Goal: Task Accomplishment & Management: Manage account settings

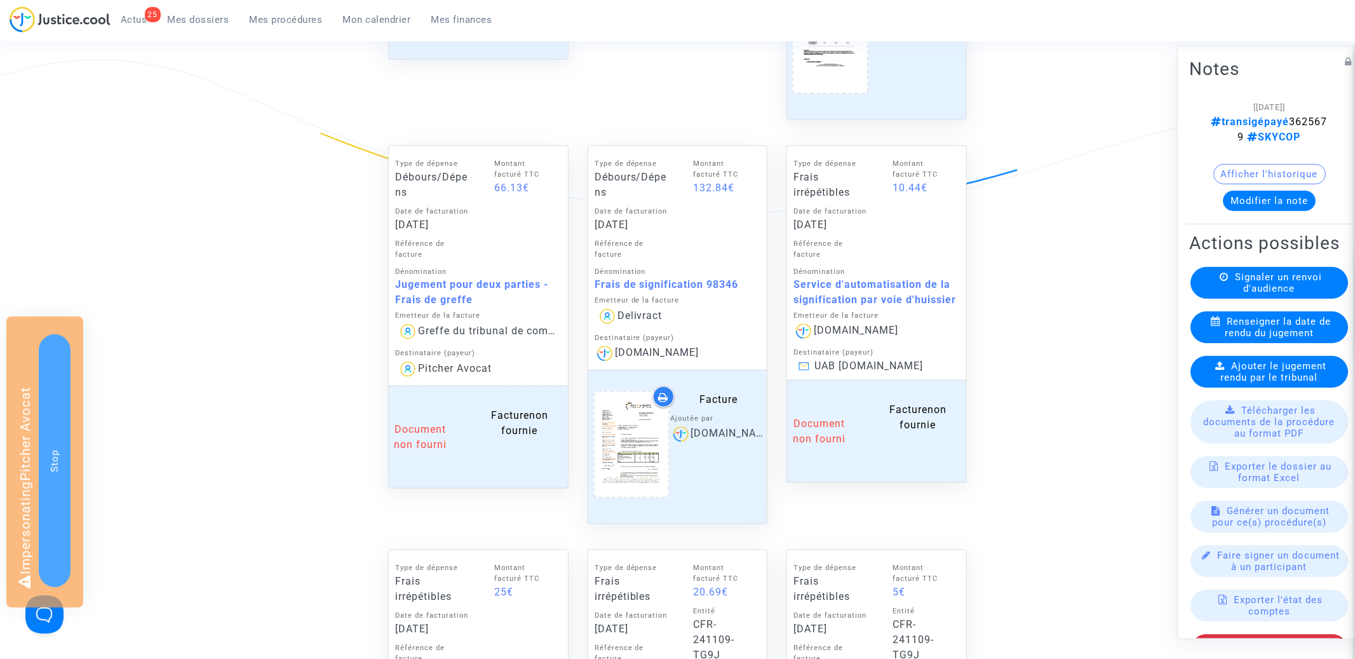
scroll to position [1141, 0]
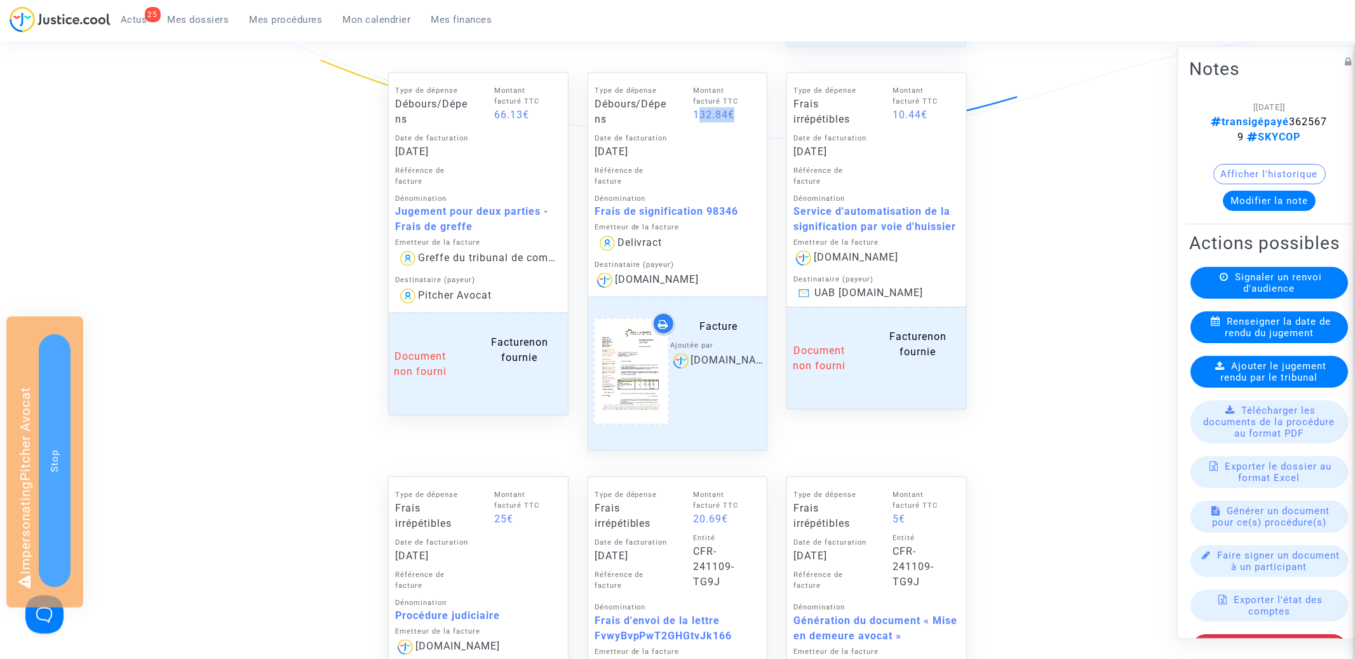
drag, startPoint x: 729, startPoint y: 111, endPoint x: 693, endPoint y: 112, distance: 35.6
click at [693, 112] on div "132.84€" at bounding box center [723, 114] width 61 height 15
copy div "132.84"
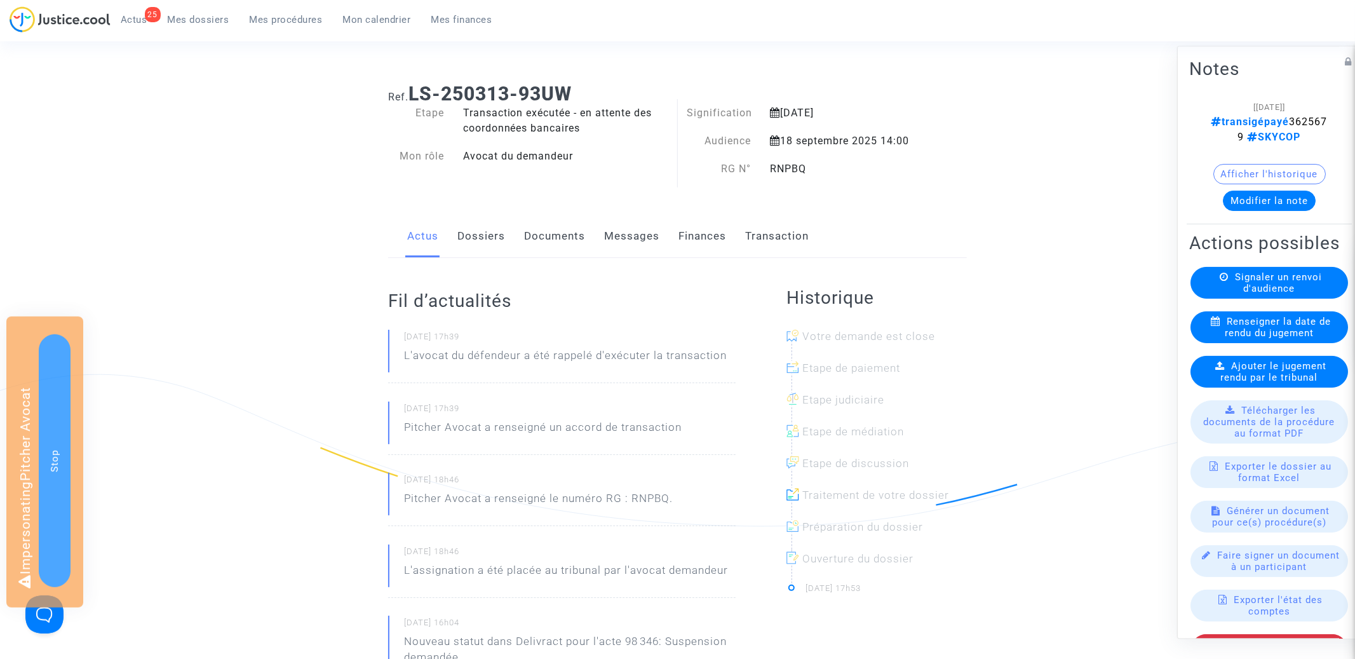
click at [733, 229] on div "Actus Dossiers Documents Messages Finances Transaction" at bounding box center [677, 236] width 579 height 43
click at [723, 229] on link "Finances" at bounding box center [703, 236] width 48 height 42
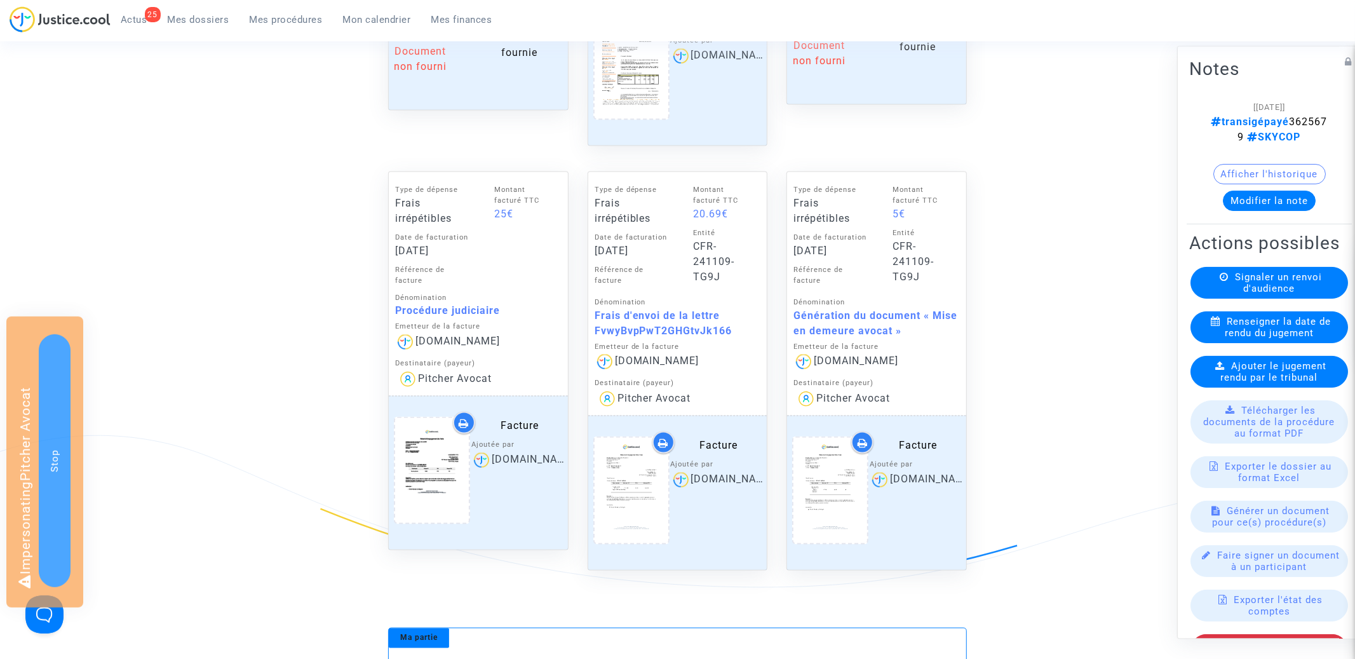
scroll to position [1279, 0]
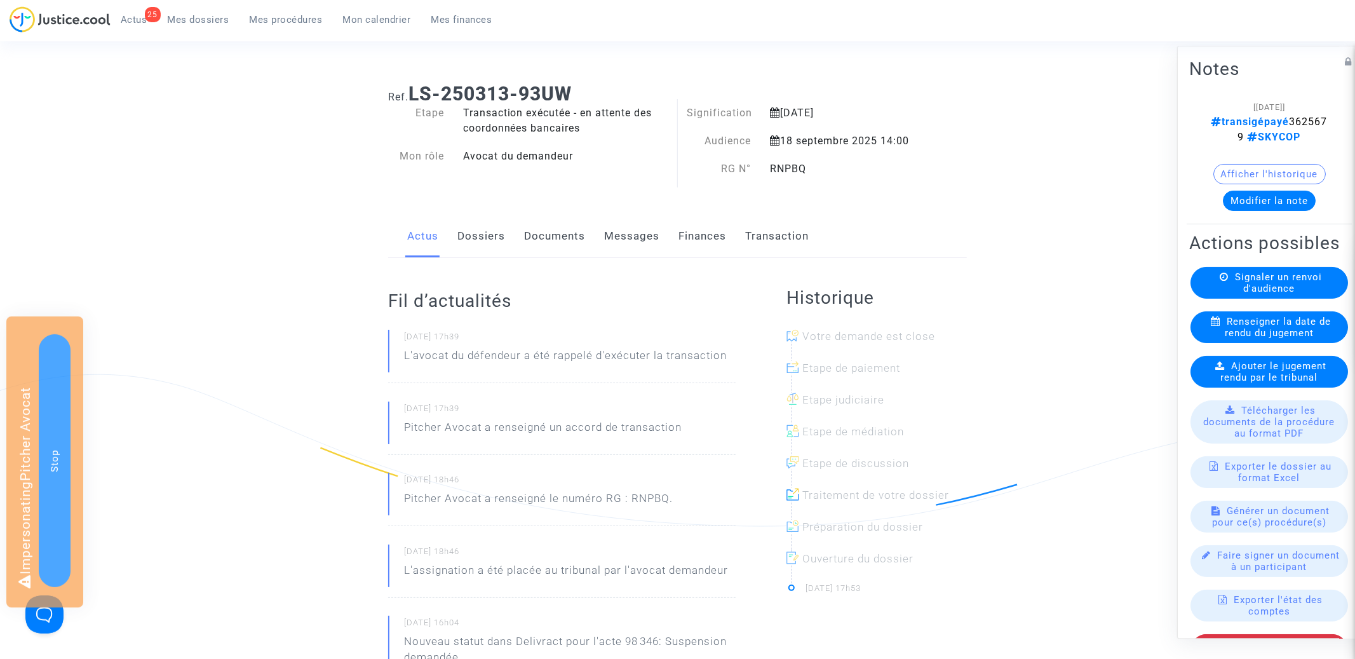
click at [704, 234] on link "Finances" at bounding box center [703, 236] width 48 height 42
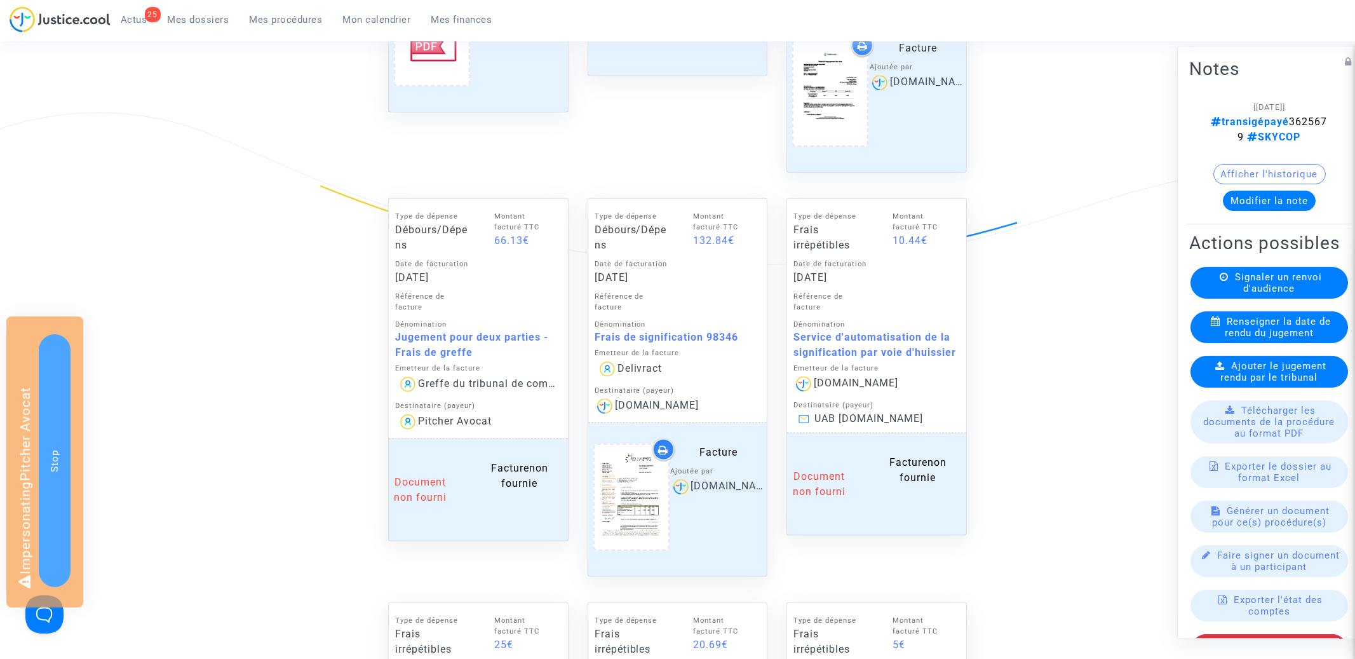
scroll to position [919, 0]
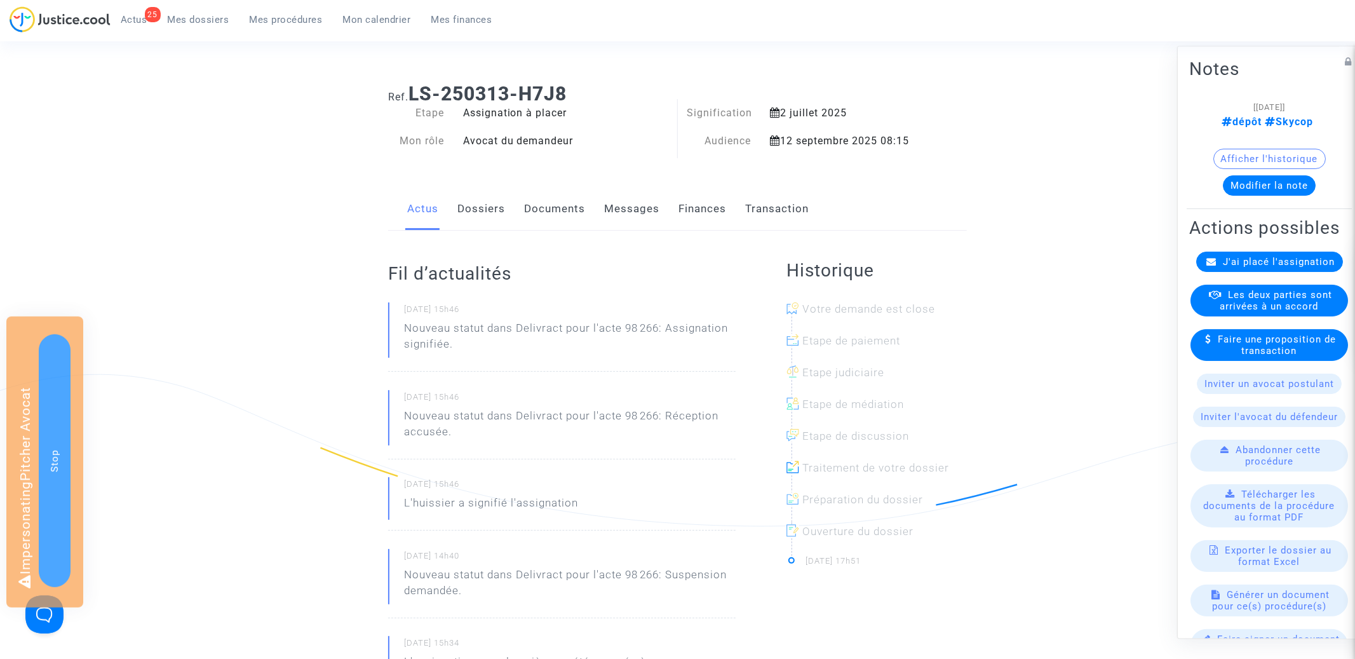
click at [1231, 256] on span "J'ai placé l'assignation" at bounding box center [1280, 261] width 112 height 11
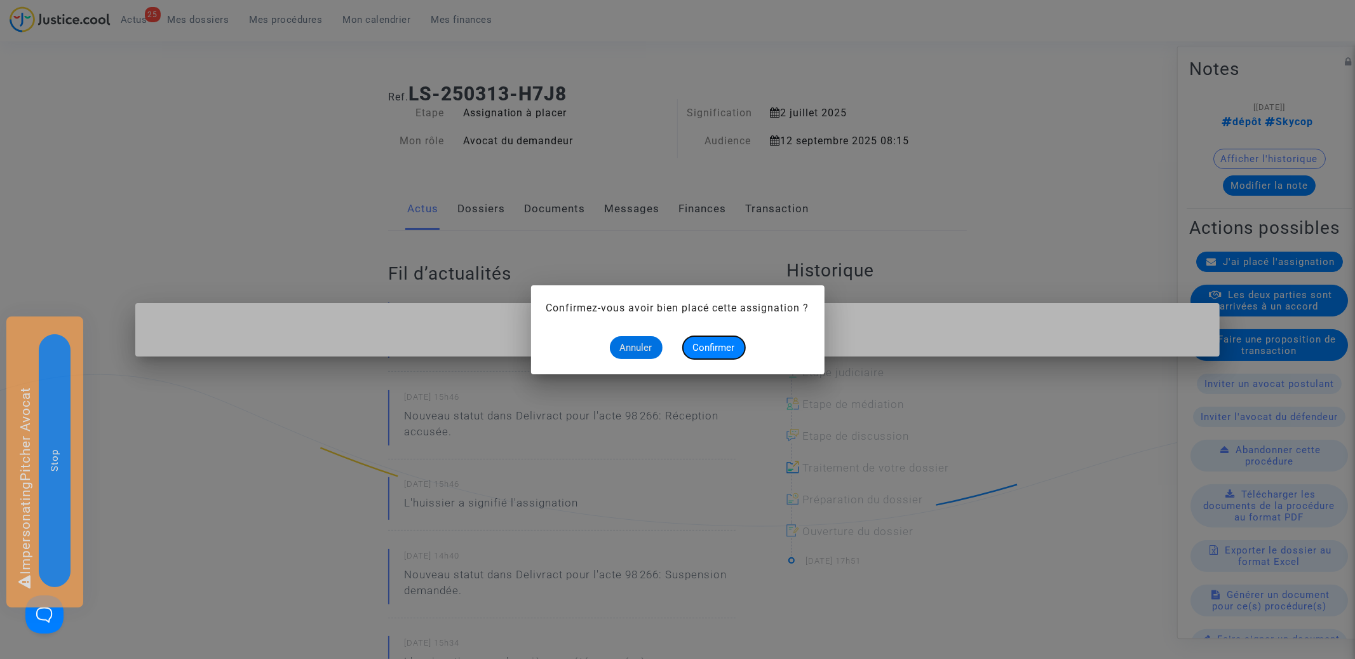
click at [707, 351] on span "Confirmer" at bounding box center [714, 347] width 42 height 11
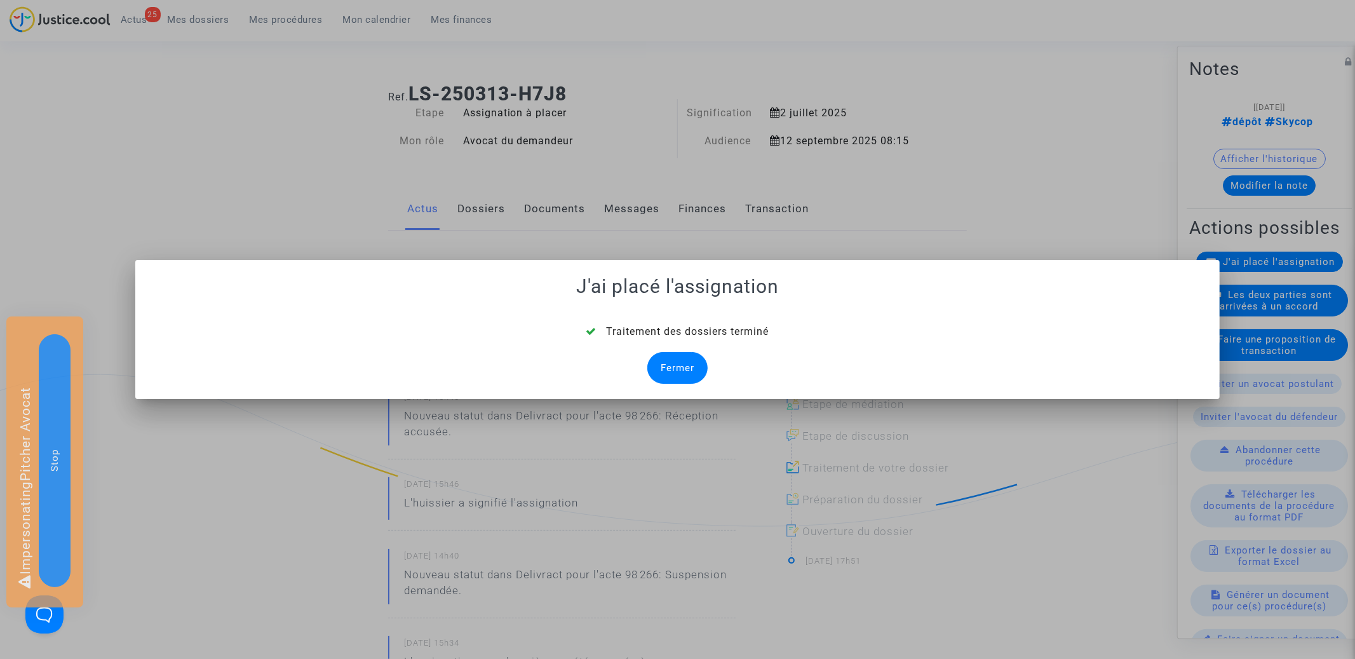
click at [681, 374] on div "Fermer" at bounding box center [677, 368] width 60 height 32
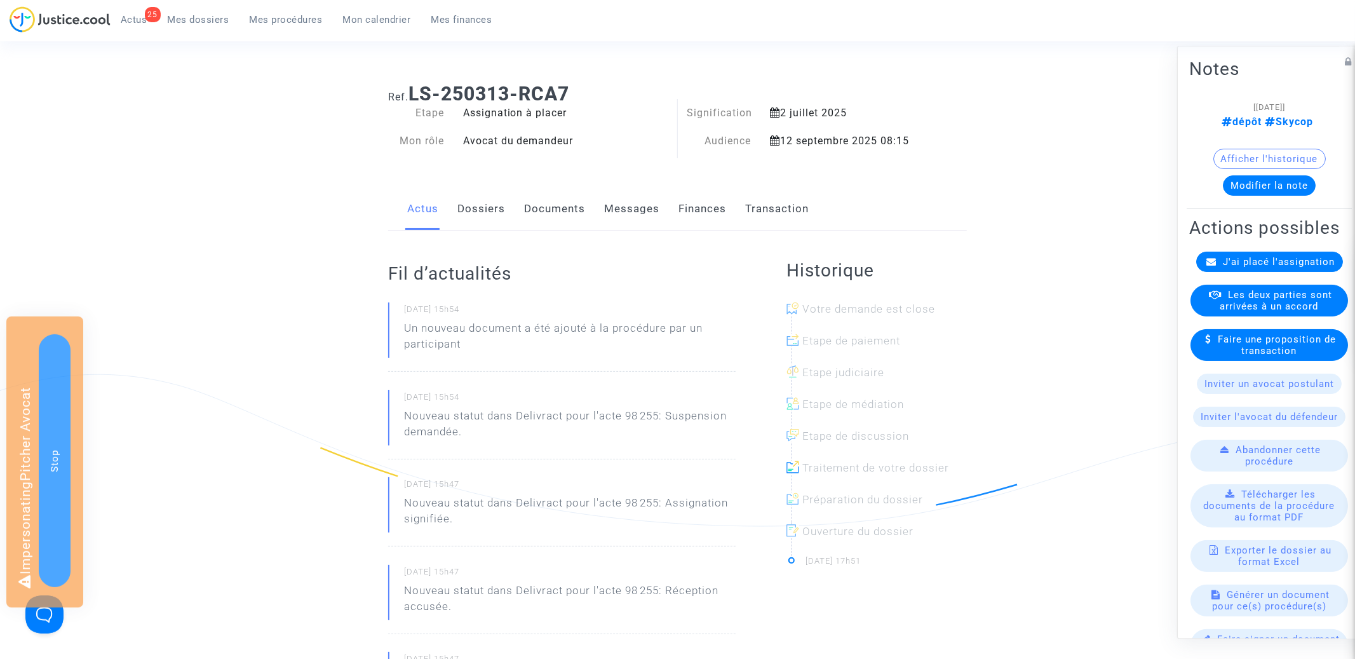
click at [1256, 259] on span "J'ai placé l'assignation" at bounding box center [1280, 261] width 112 height 11
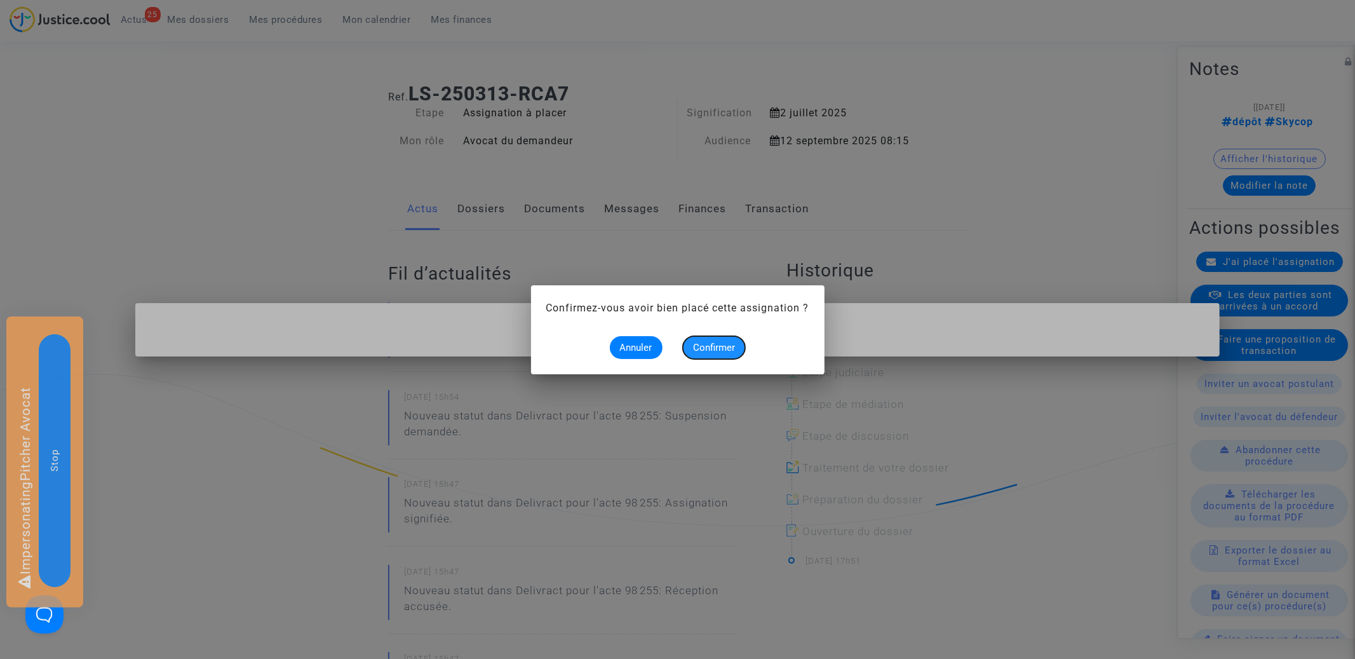
click at [710, 355] on button "Confirmer" at bounding box center [714, 347] width 62 height 23
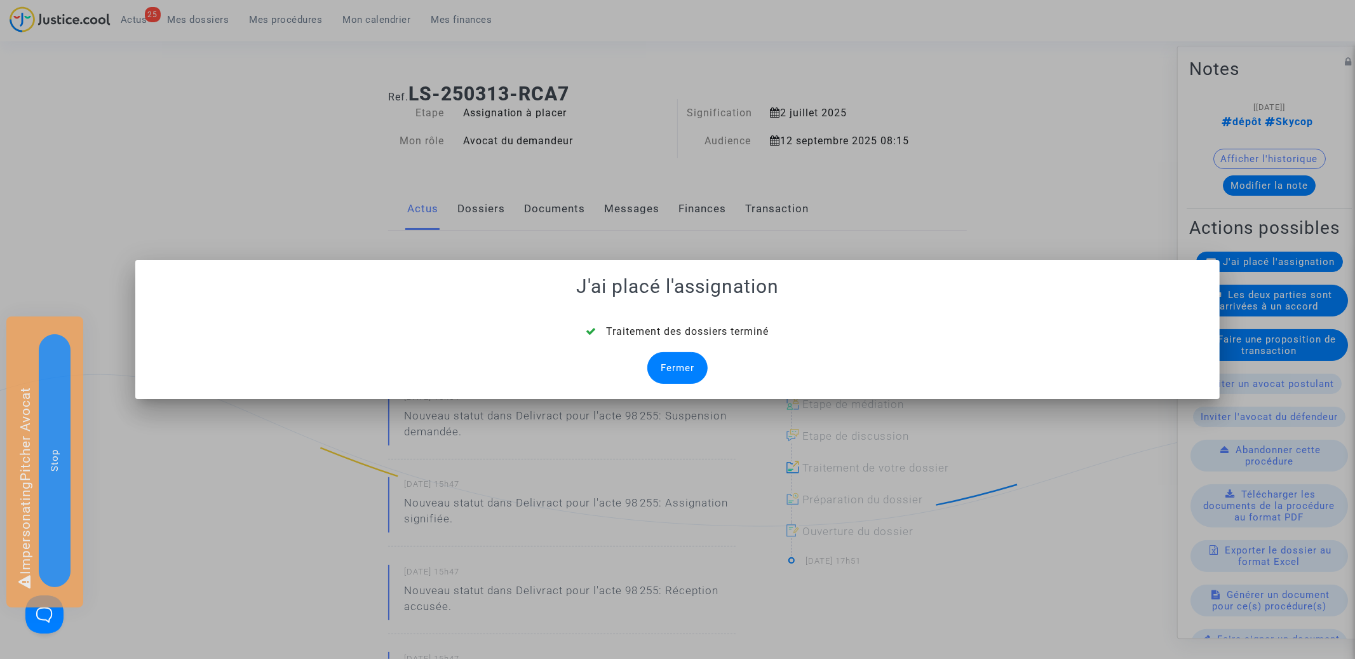
click at [678, 365] on div "Fermer" at bounding box center [677, 368] width 60 height 32
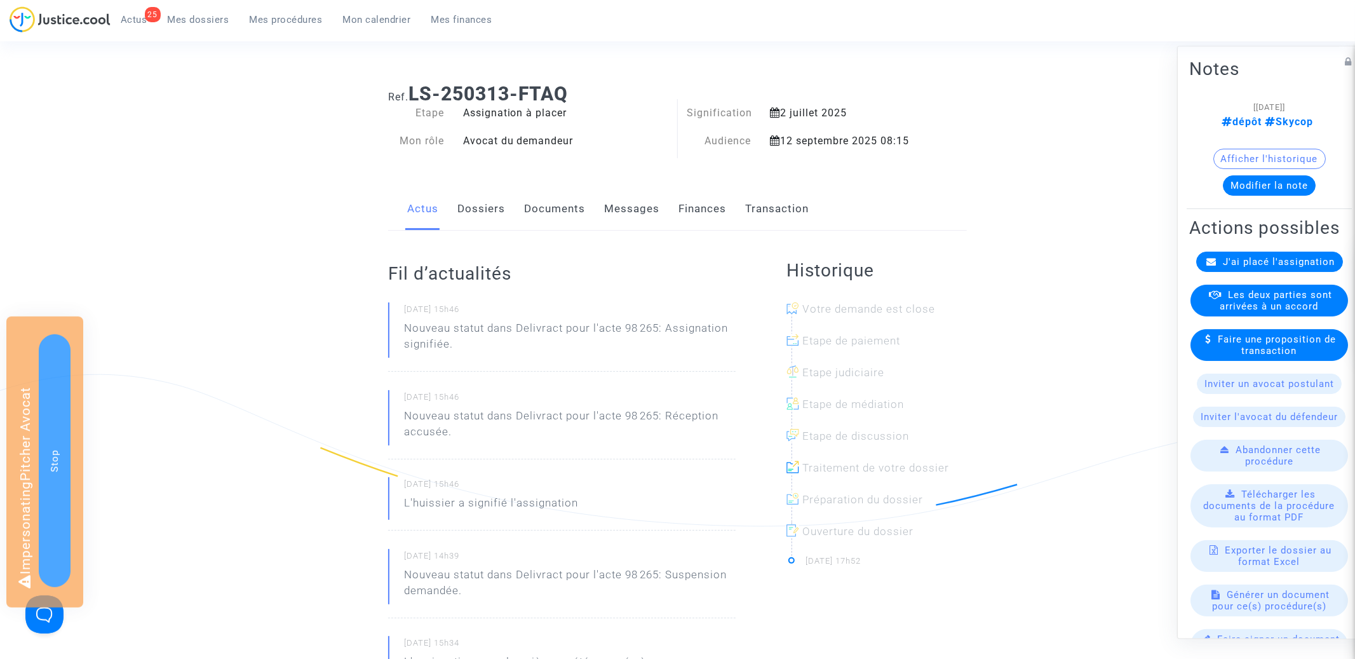
click at [1246, 256] on span "J'ai placé l'assignation" at bounding box center [1280, 261] width 112 height 11
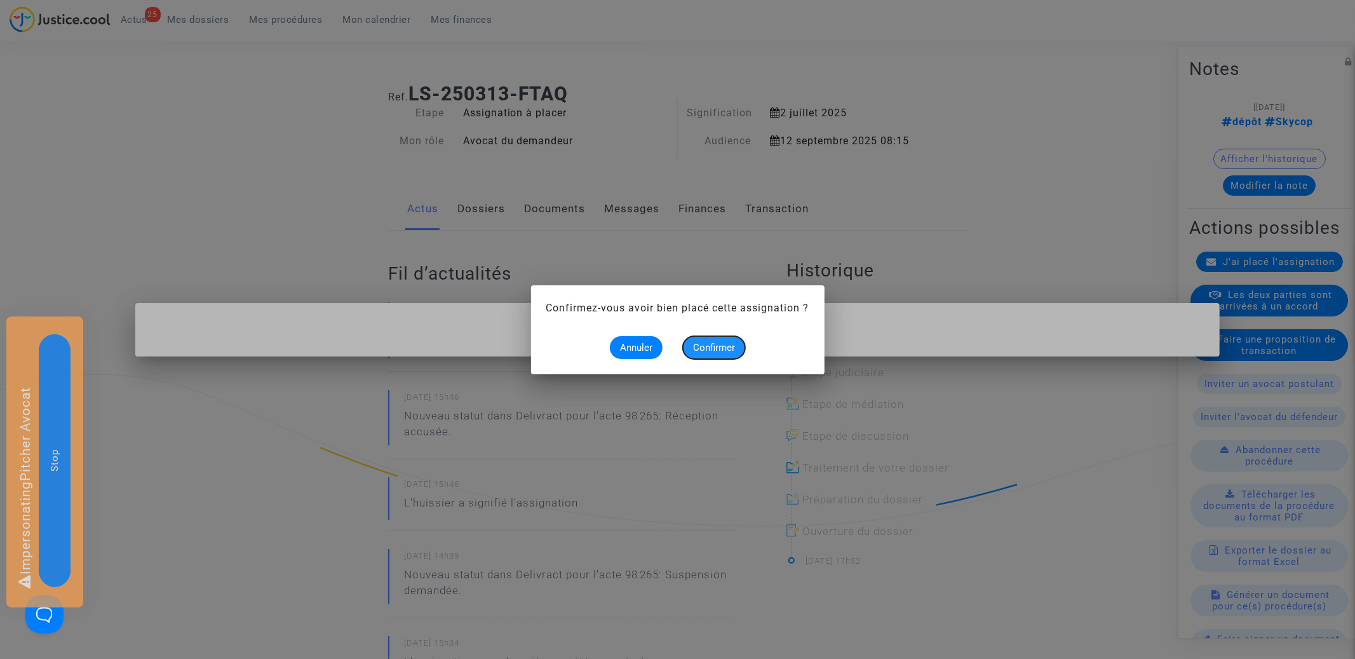
click at [708, 349] on span "Confirmer" at bounding box center [714, 347] width 42 height 11
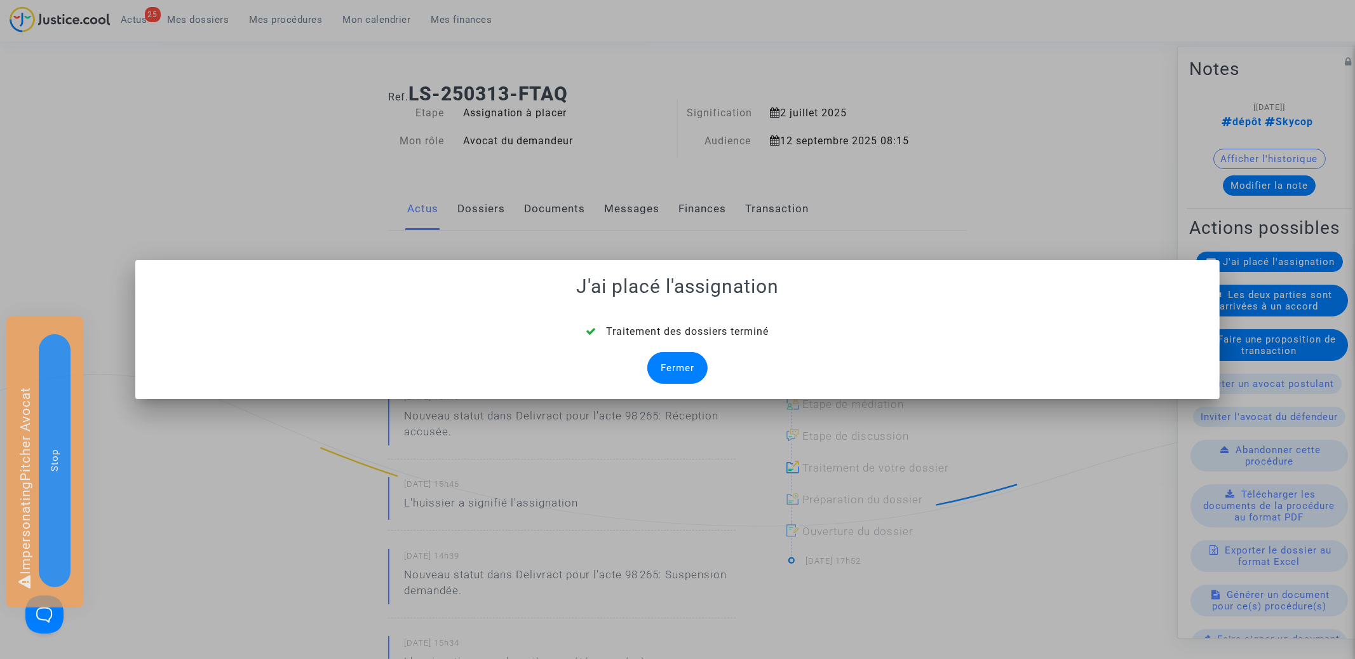
click at [679, 376] on div "Fermer" at bounding box center [677, 368] width 60 height 32
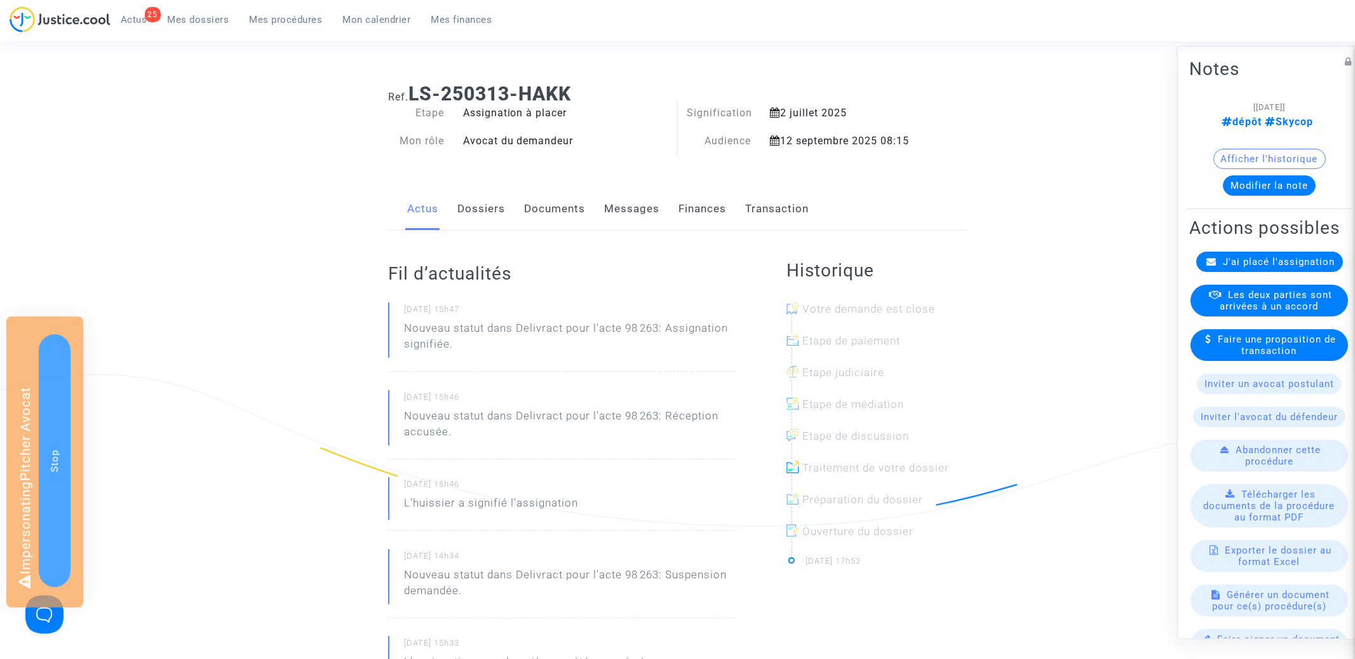
click at [1268, 259] on span "J'ai placé l'assignation" at bounding box center [1280, 261] width 112 height 11
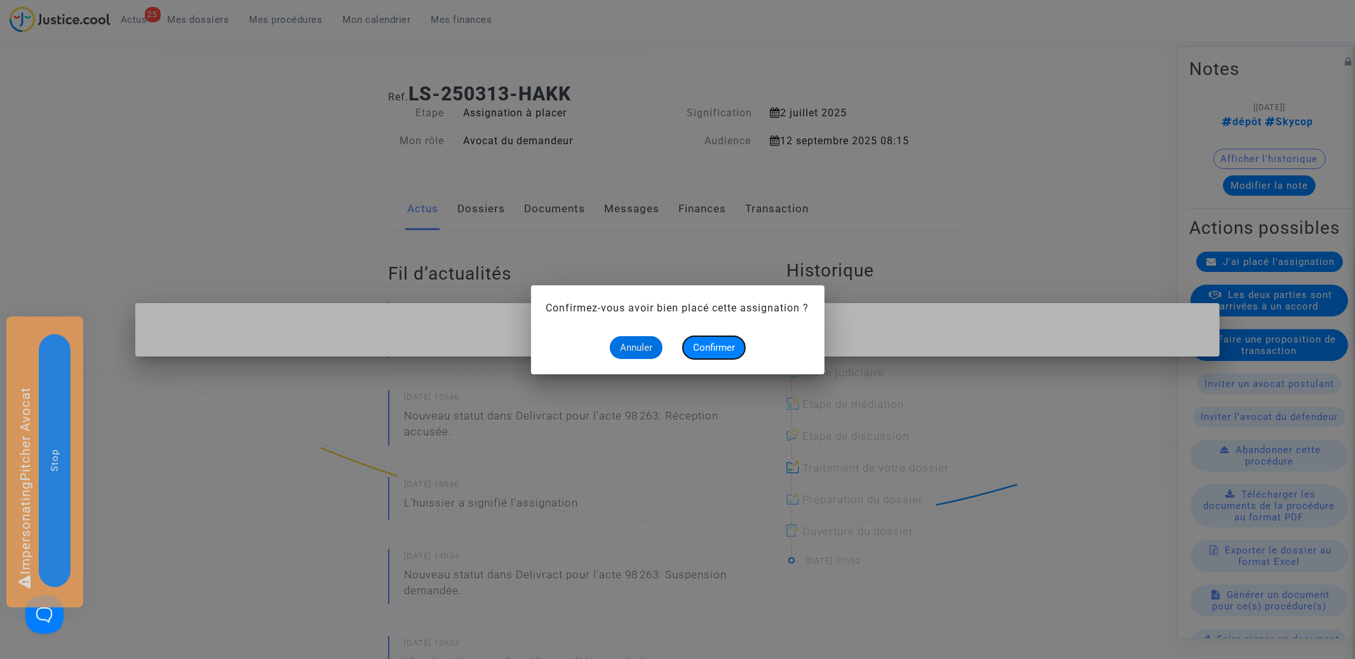
click at [720, 342] on span "Confirmer" at bounding box center [714, 347] width 42 height 11
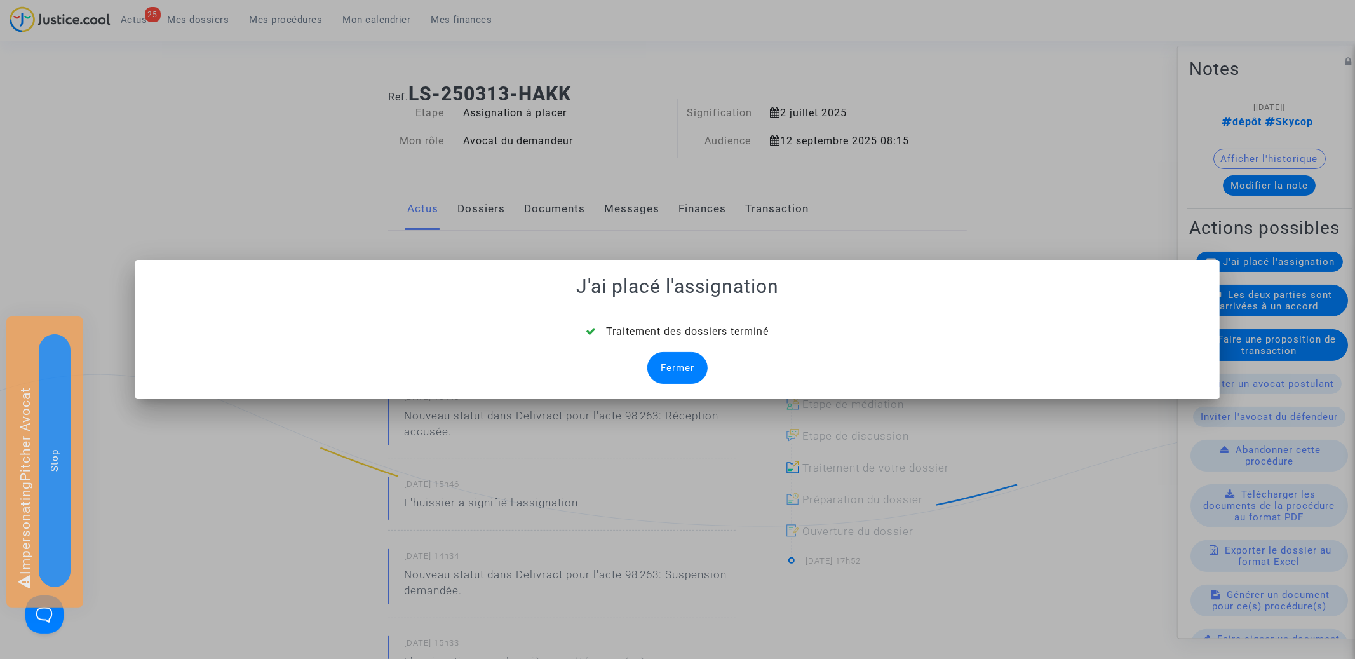
click at [694, 374] on div "Fermer" at bounding box center [677, 368] width 60 height 32
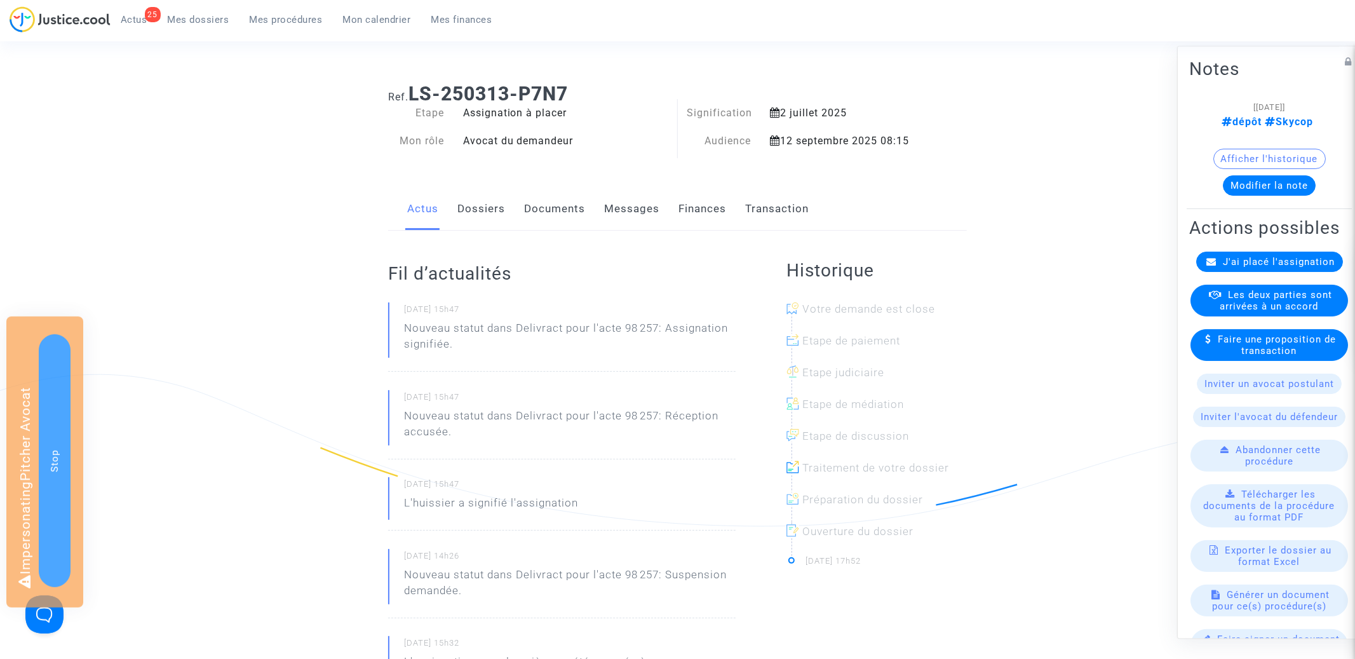
click at [1278, 261] on span "J'ai placé l'assignation" at bounding box center [1280, 261] width 112 height 11
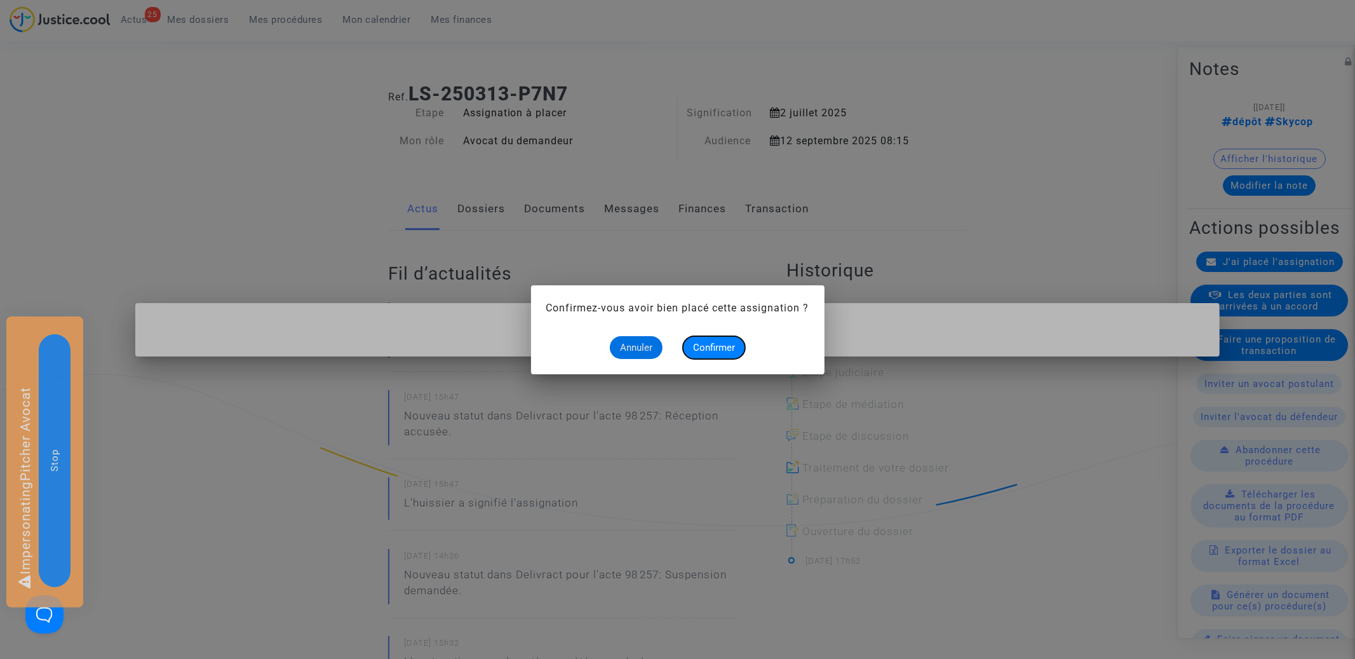
click at [728, 346] on span "Confirmer" at bounding box center [714, 347] width 42 height 11
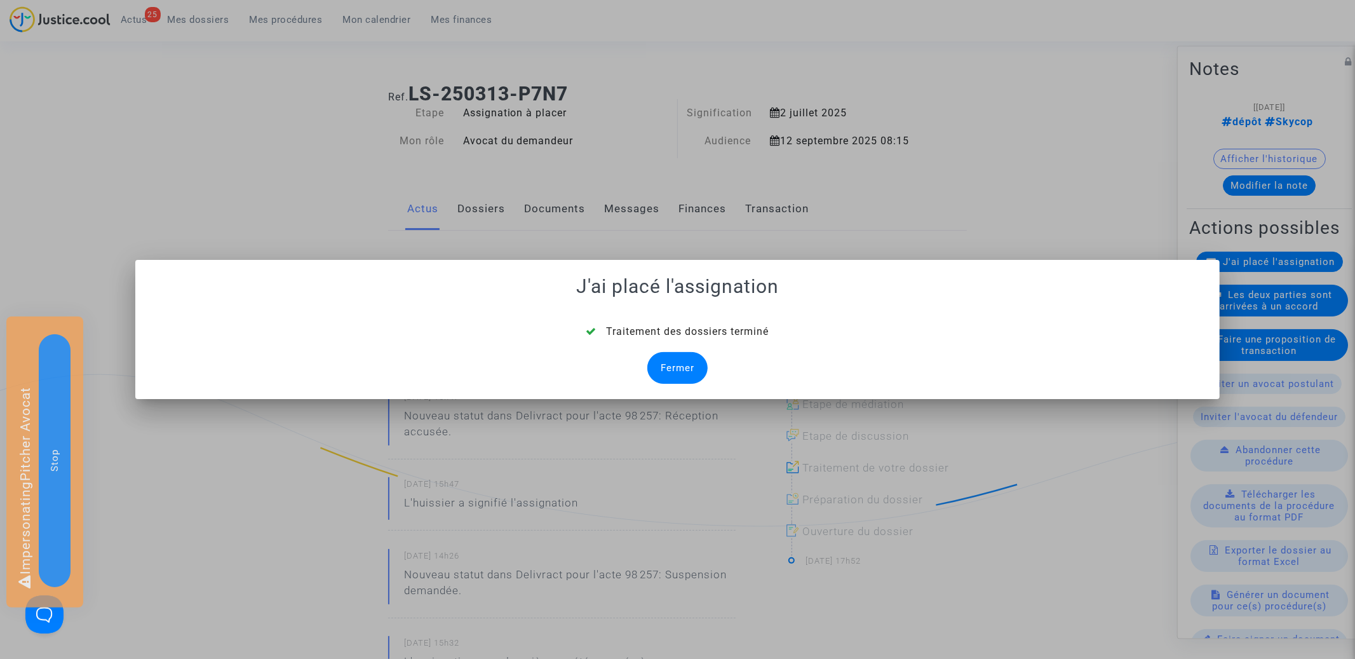
click at [653, 374] on div "Fermer" at bounding box center [677, 368] width 60 height 32
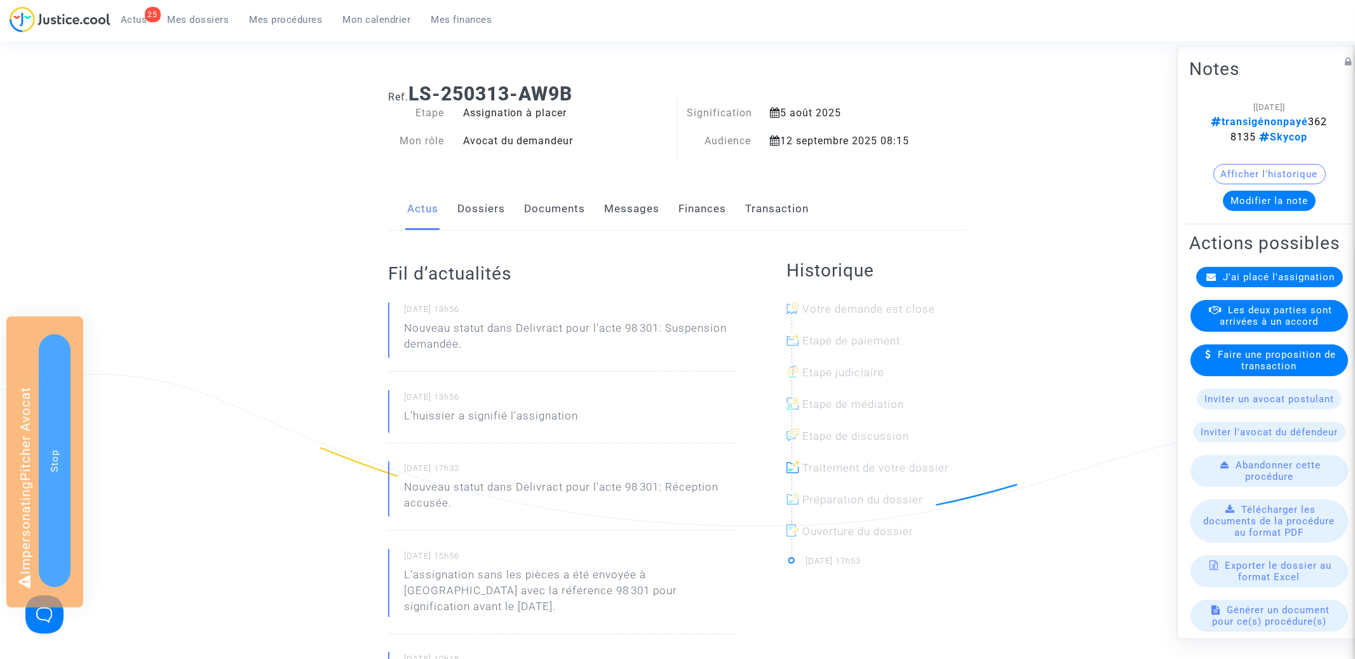
click at [1260, 271] on span "J'ai placé l'assignation" at bounding box center [1280, 276] width 112 height 11
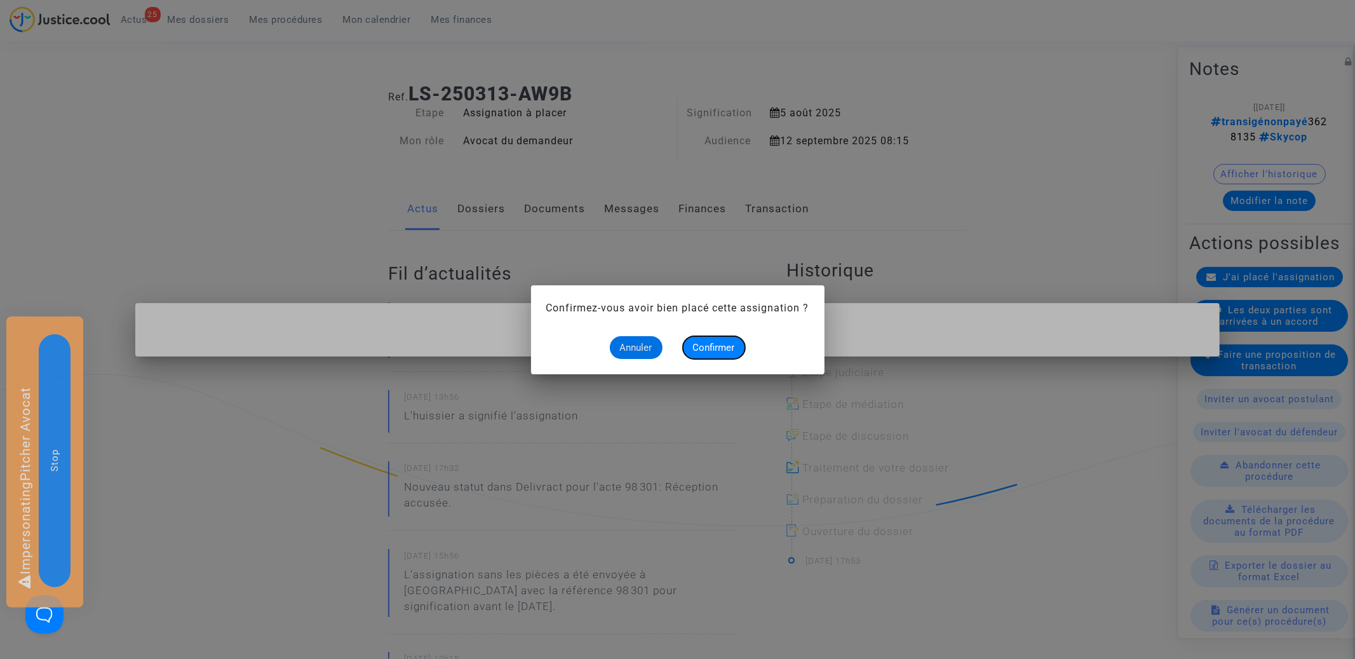
click at [723, 346] on span "Confirmer" at bounding box center [714, 347] width 42 height 11
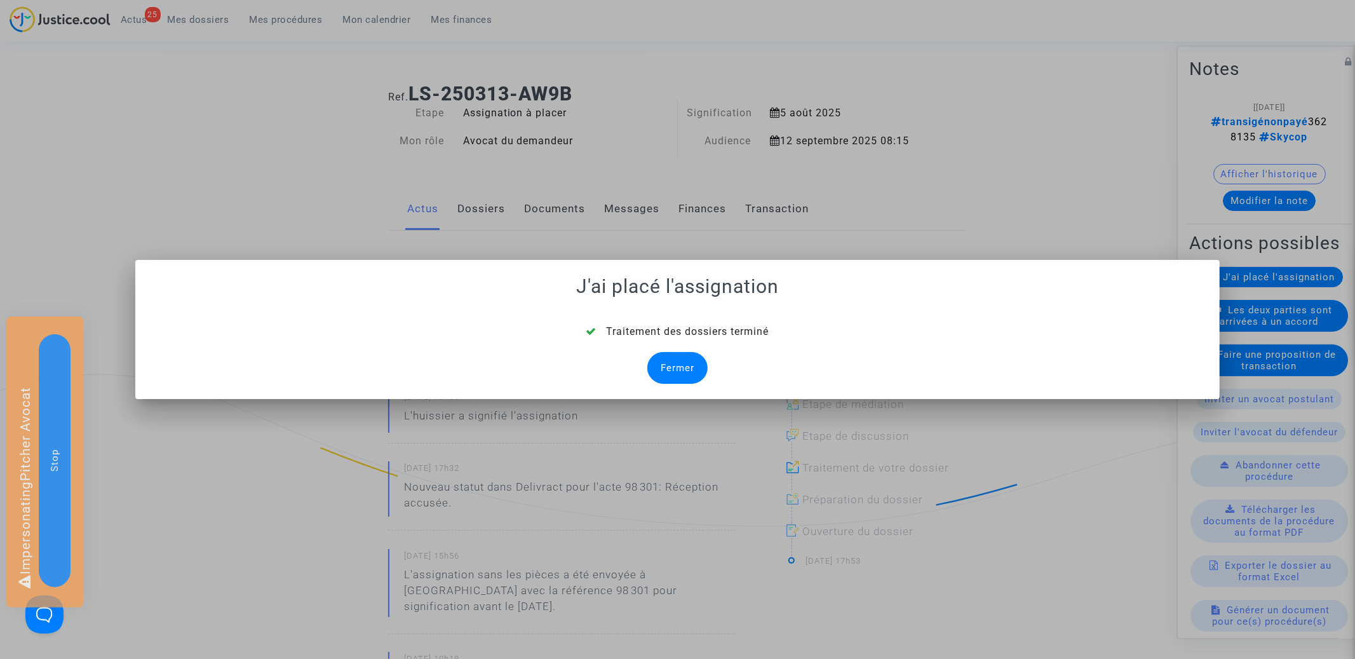
click at [684, 381] on div "Fermer" at bounding box center [677, 368] width 60 height 32
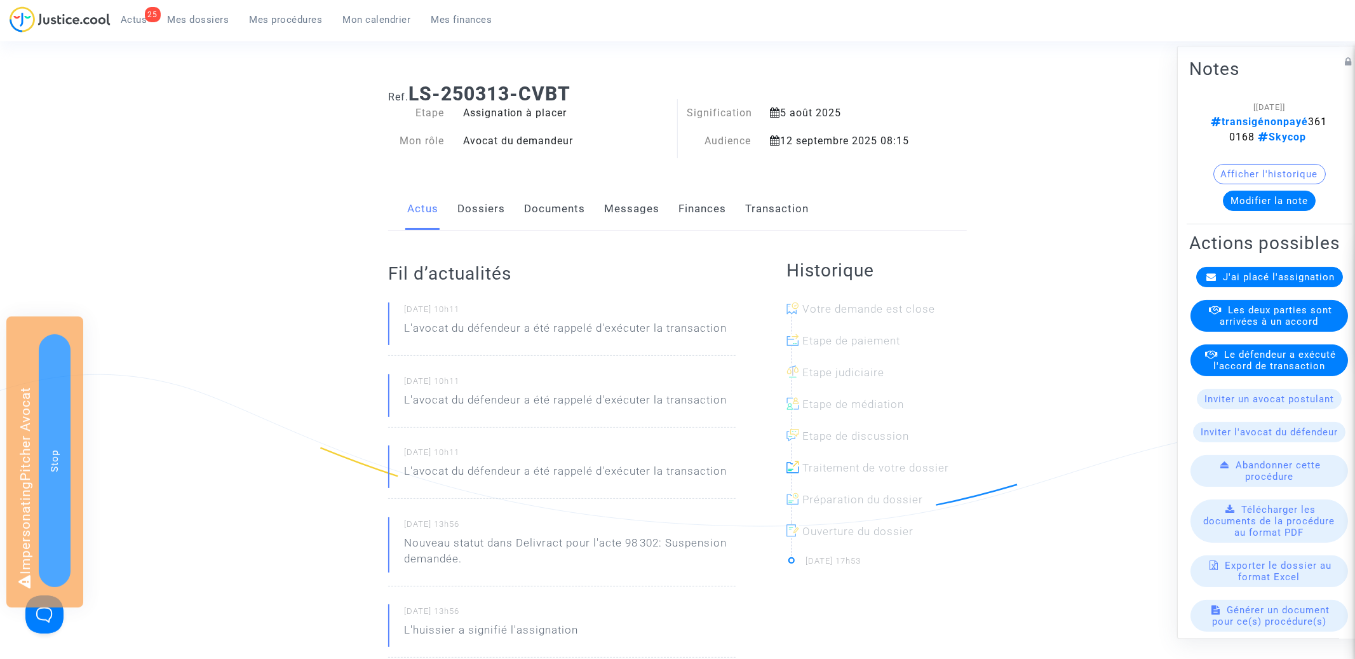
click at [1266, 271] on span "J'ai placé l'assignation" at bounding box center [1280, 276] width 112 height 11
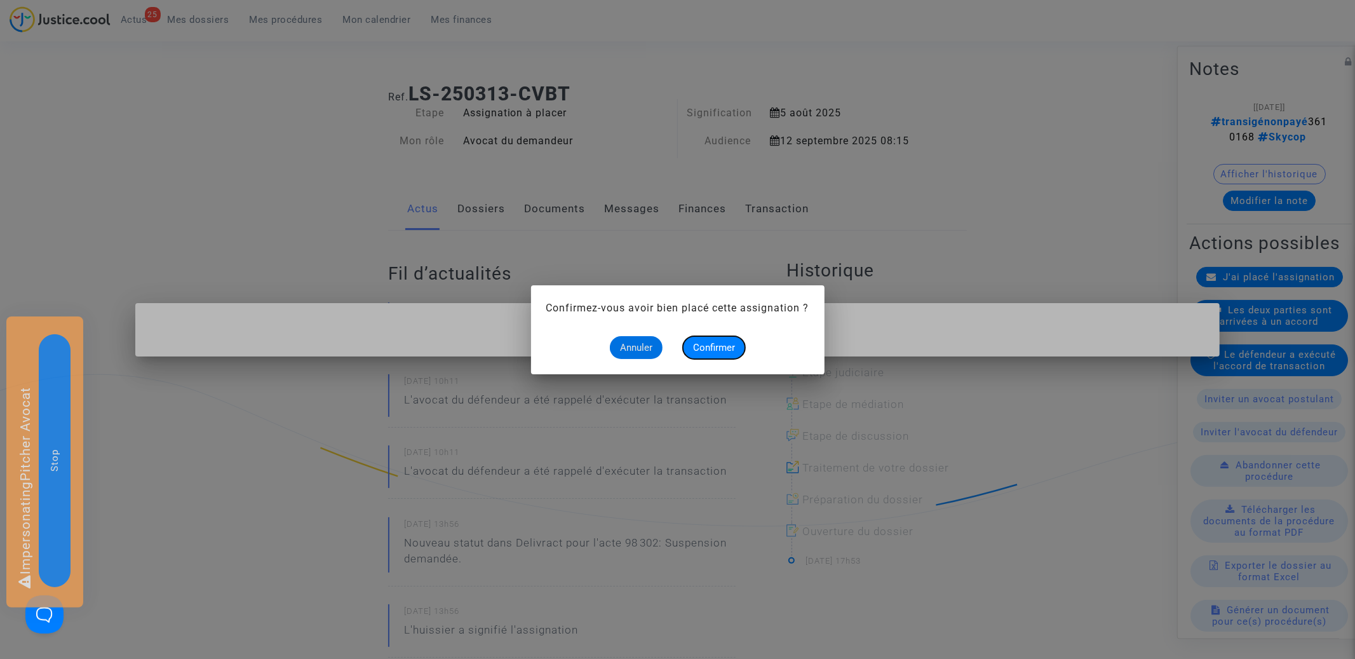
click at [725, 343] on span "Confirmer" at bounding box center [714, 347] width 42 height 11
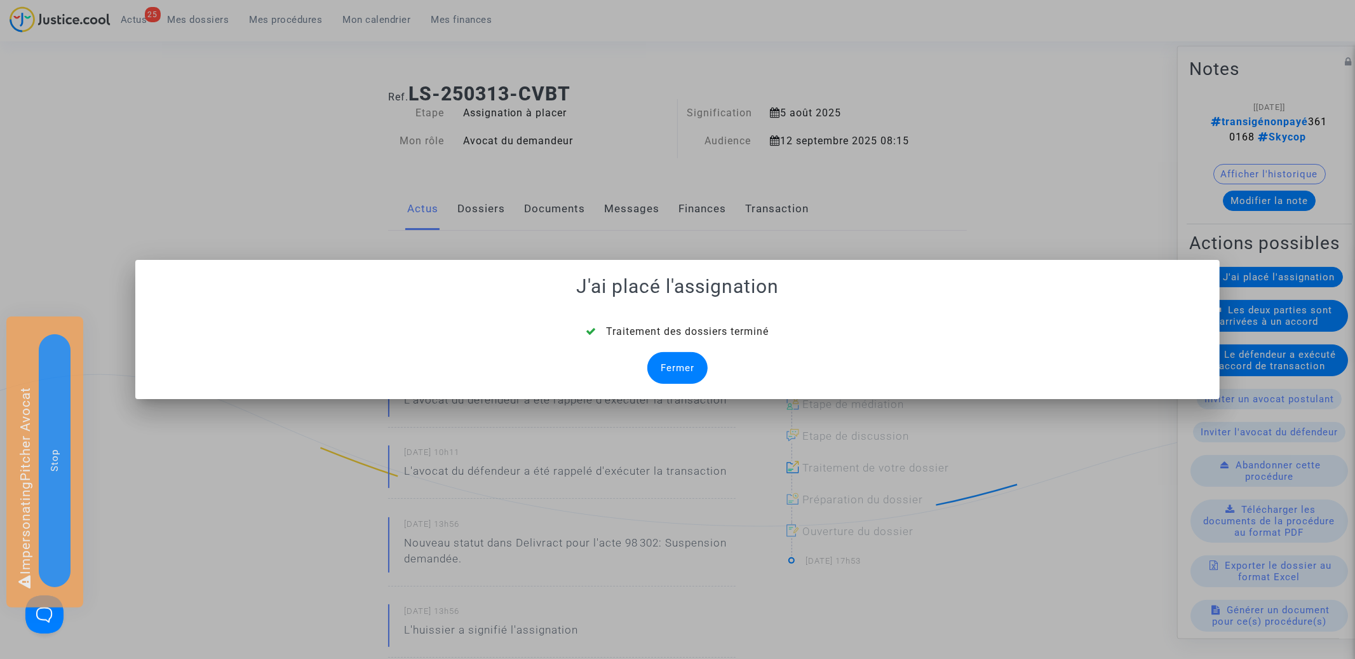
click at [693, 363] on div "Fermer" at bounding box center [677, 368] width 60 height 32
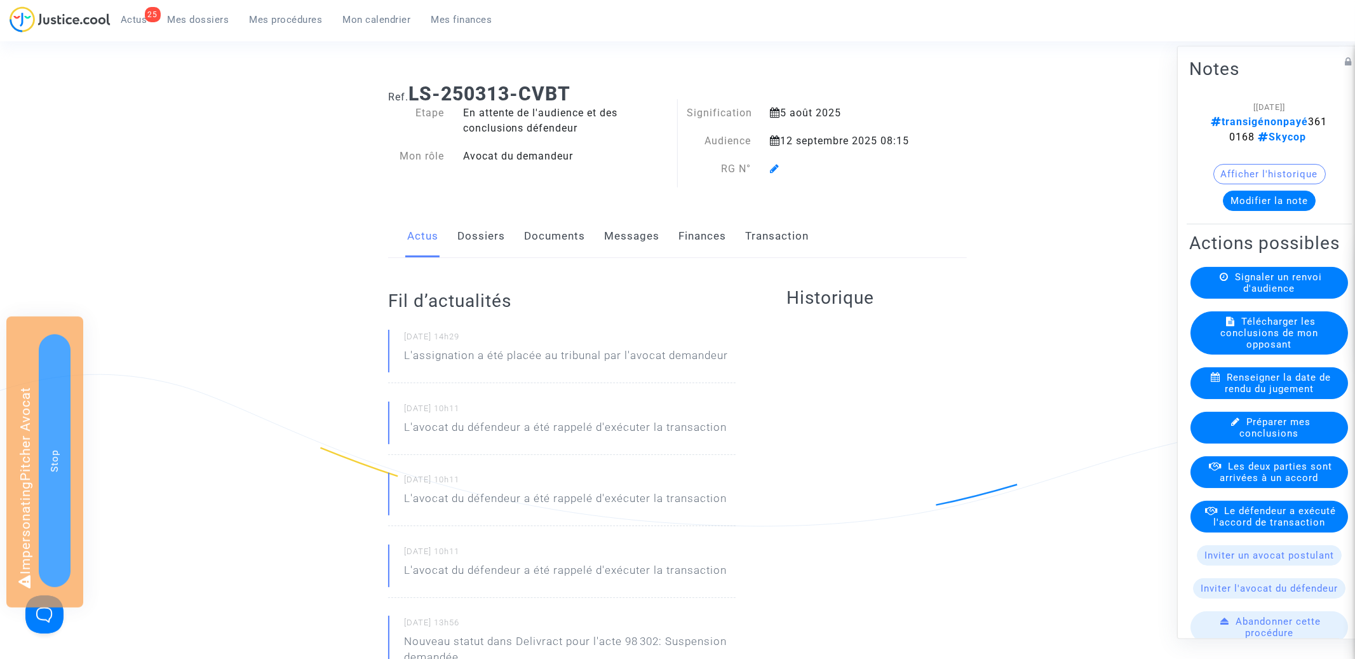
click at [693, 216] on link "Finances" at bounding box center [703, 236] width 48 height 42
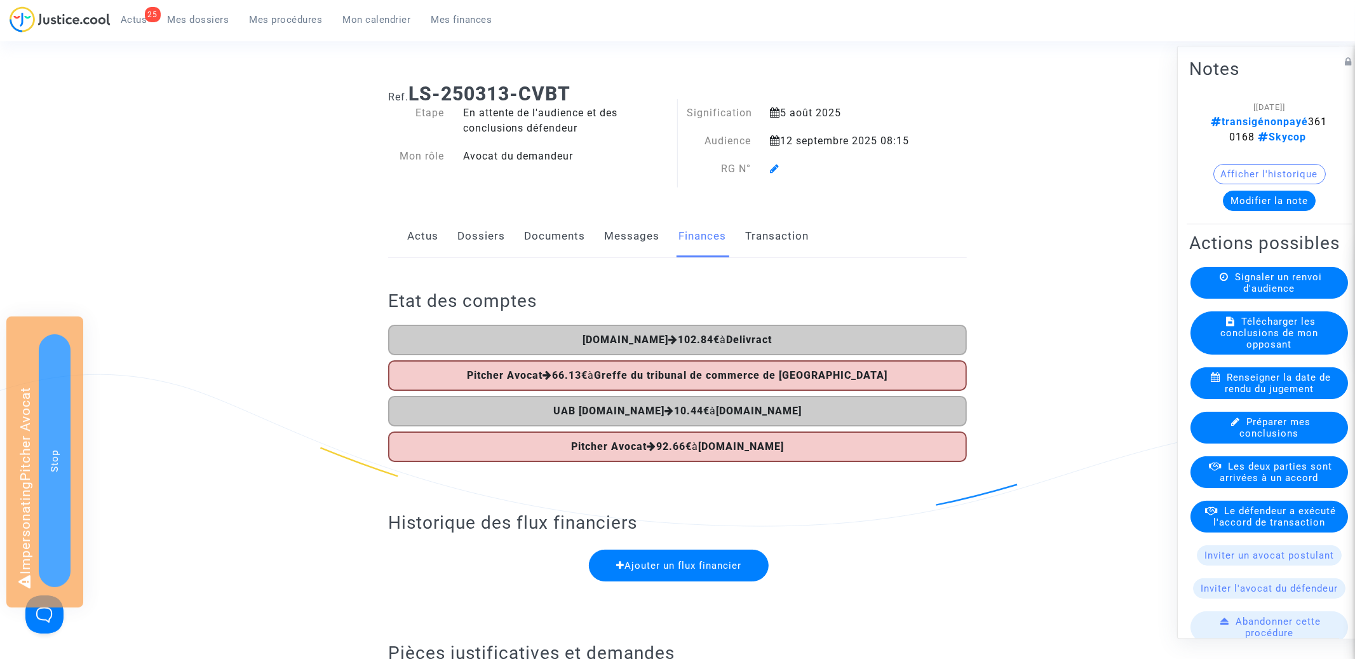
click at [424, 231] on link "Actus" at bounding box center [422, 236] width 31 height 42
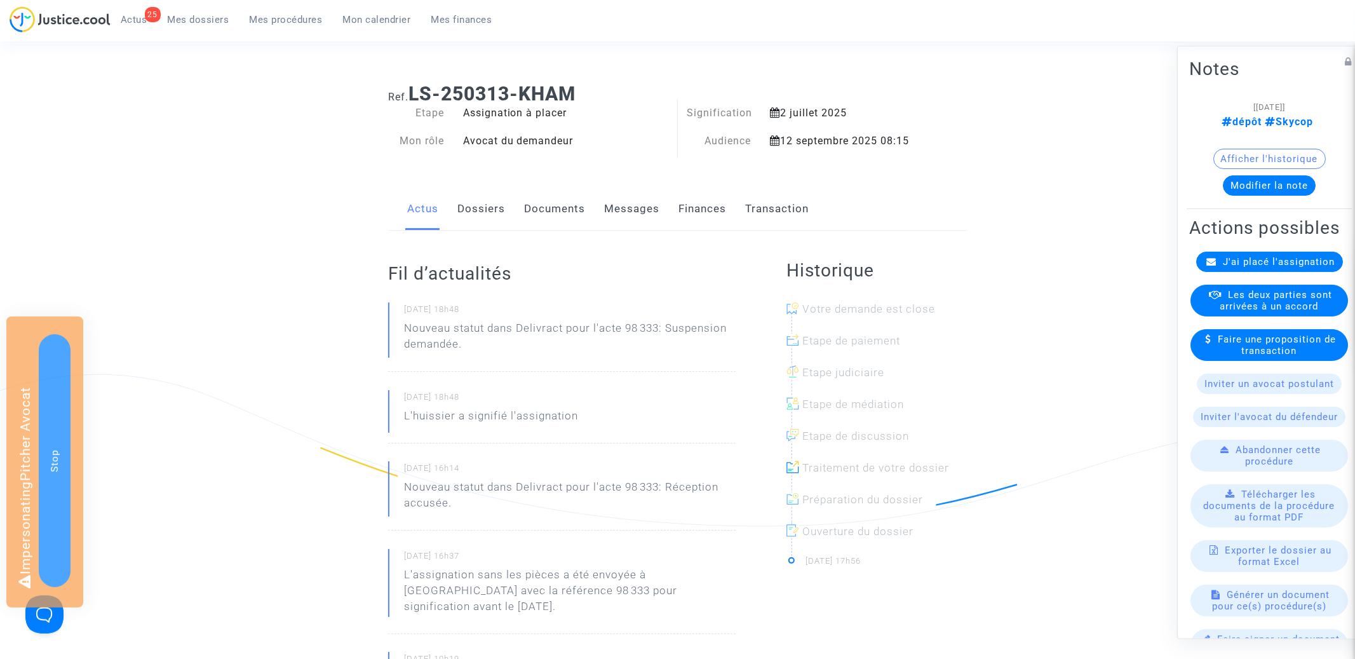
click at [1276, 261] on span "J'ai placé l'assignation" at bounding box center [1280, 261] width 112 height 11
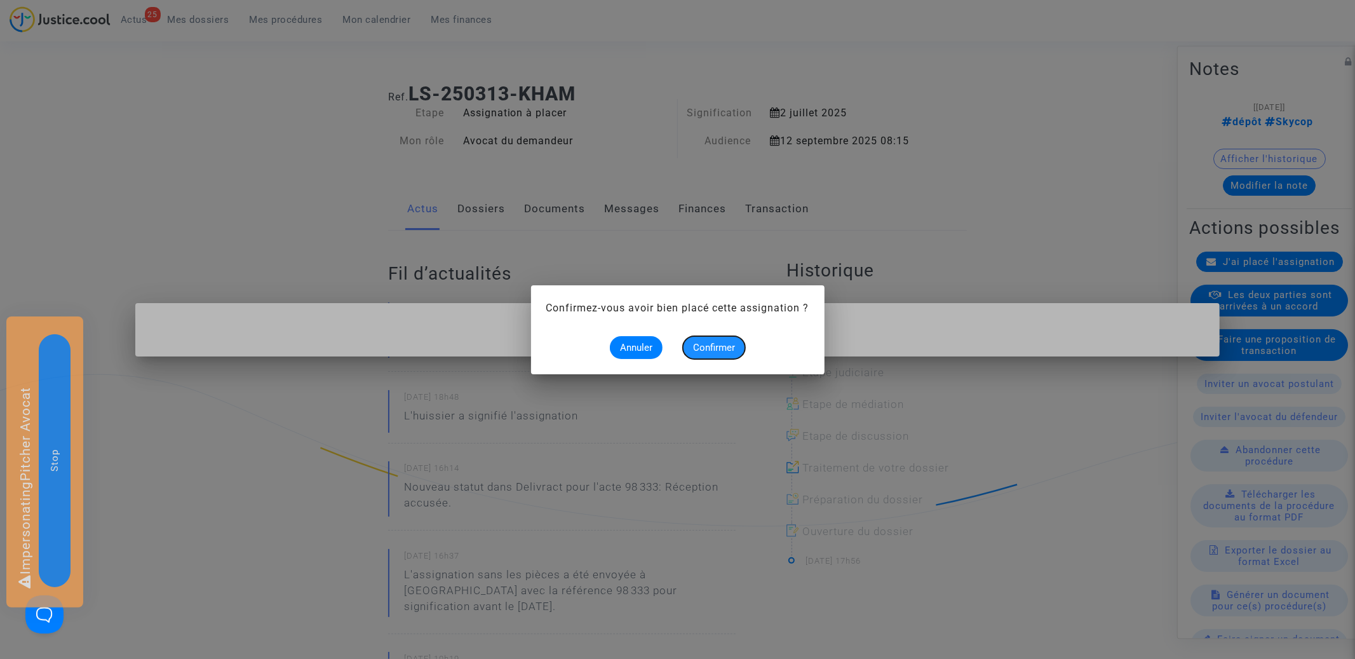
click at [723, 340] on button "Confirmer" at bounding box center [714, 347] width 62 height 23
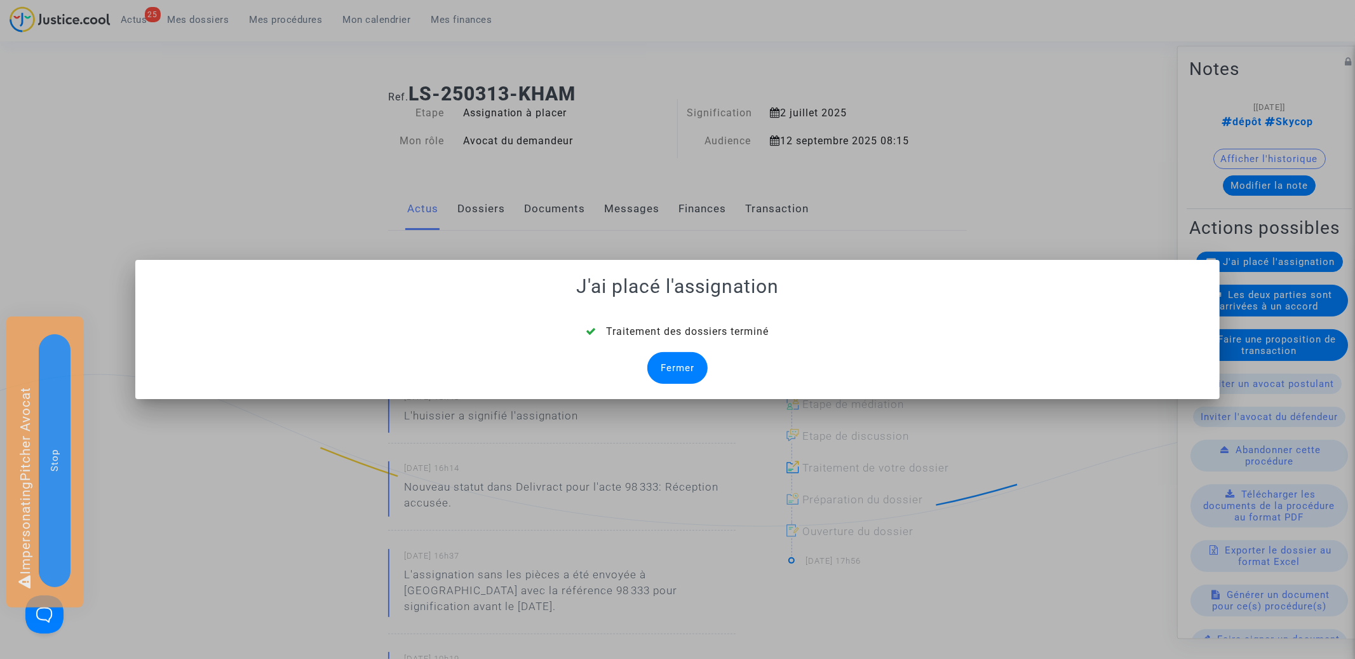
click at [683, 377] on div "Fermer" at bounding box center [677, 368] width 60 height 32
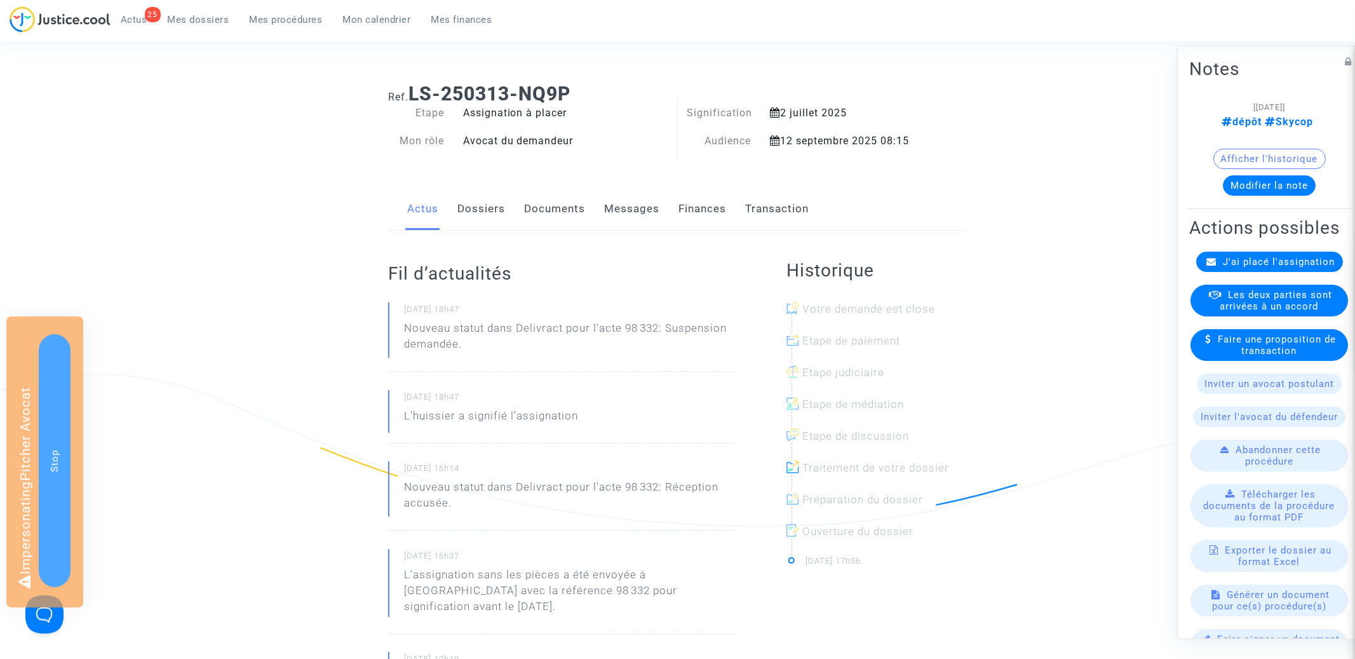
click at [1280, 257] on span "J'ai placé l'assignation" at bounding box center [1280, 261] width 112 height 11
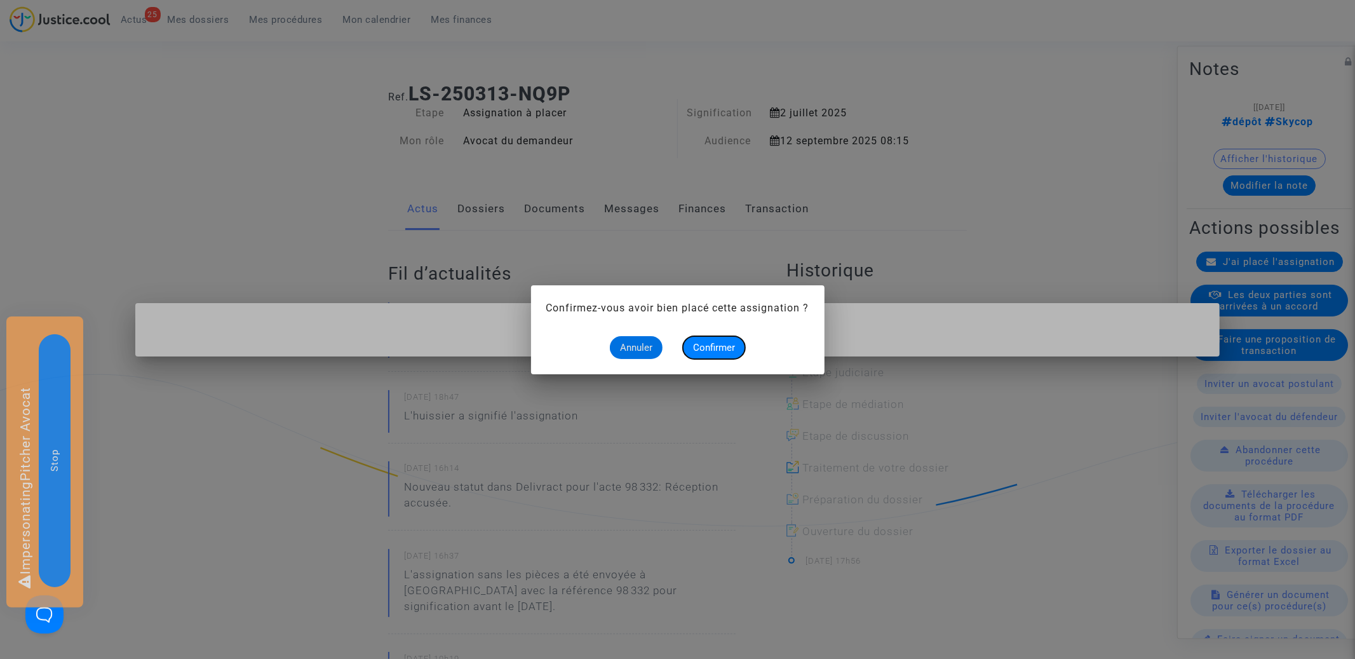
click at [719, 342] on span "Confirmer" at bounding box center [714, 347] width 42 height 11
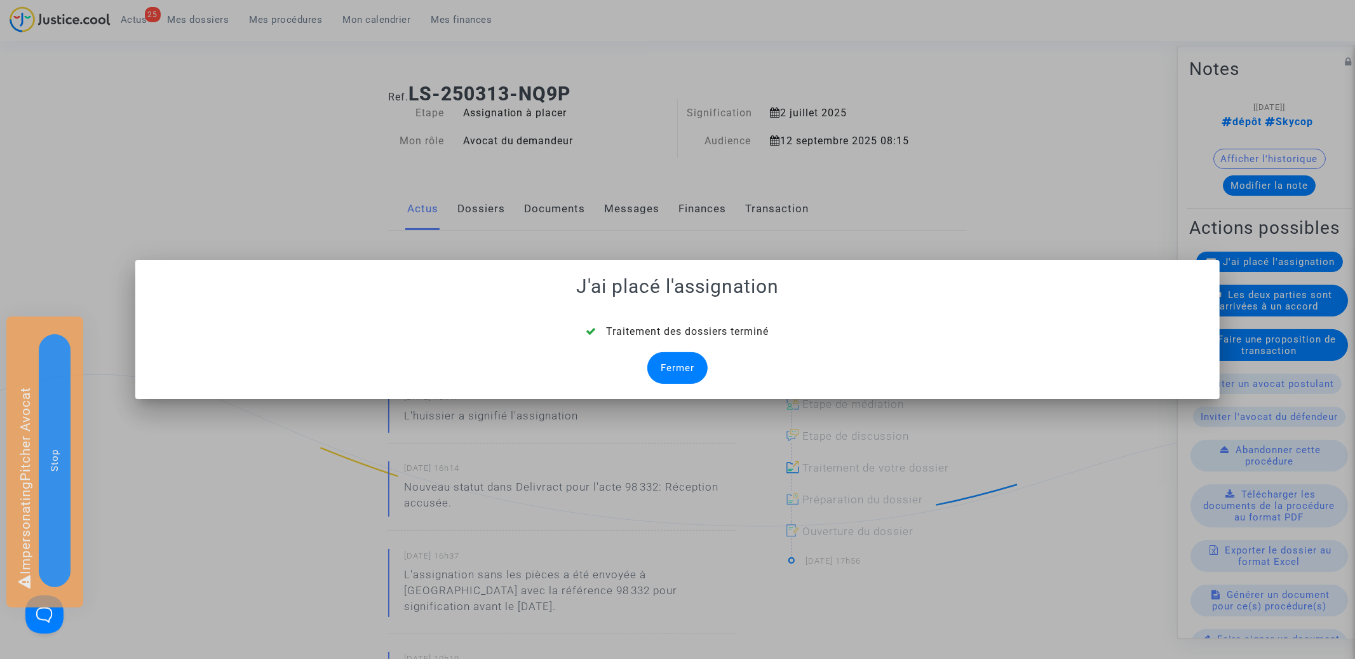
click at [699, 363] on div "Fermer" at bounding box center [677, 368] width 60 height 32
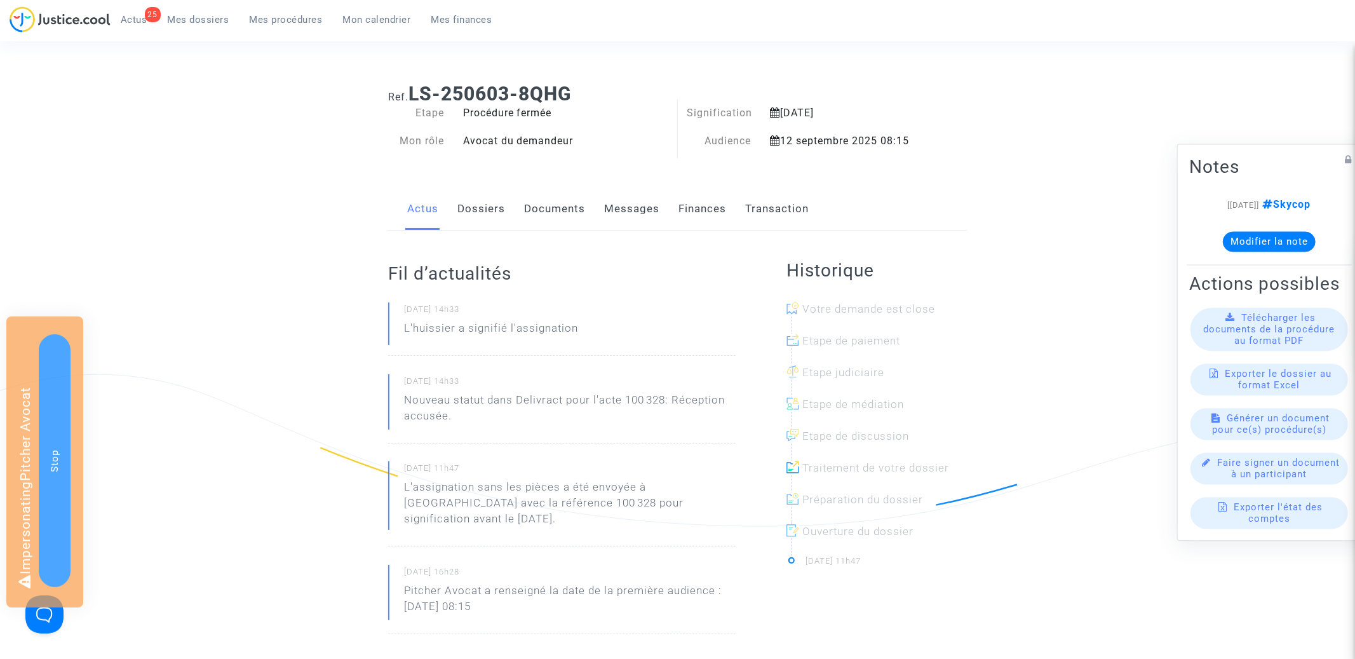
click at [484, 203] on link "Dossiers" at bounding box center [482, 209] width 48 height 42
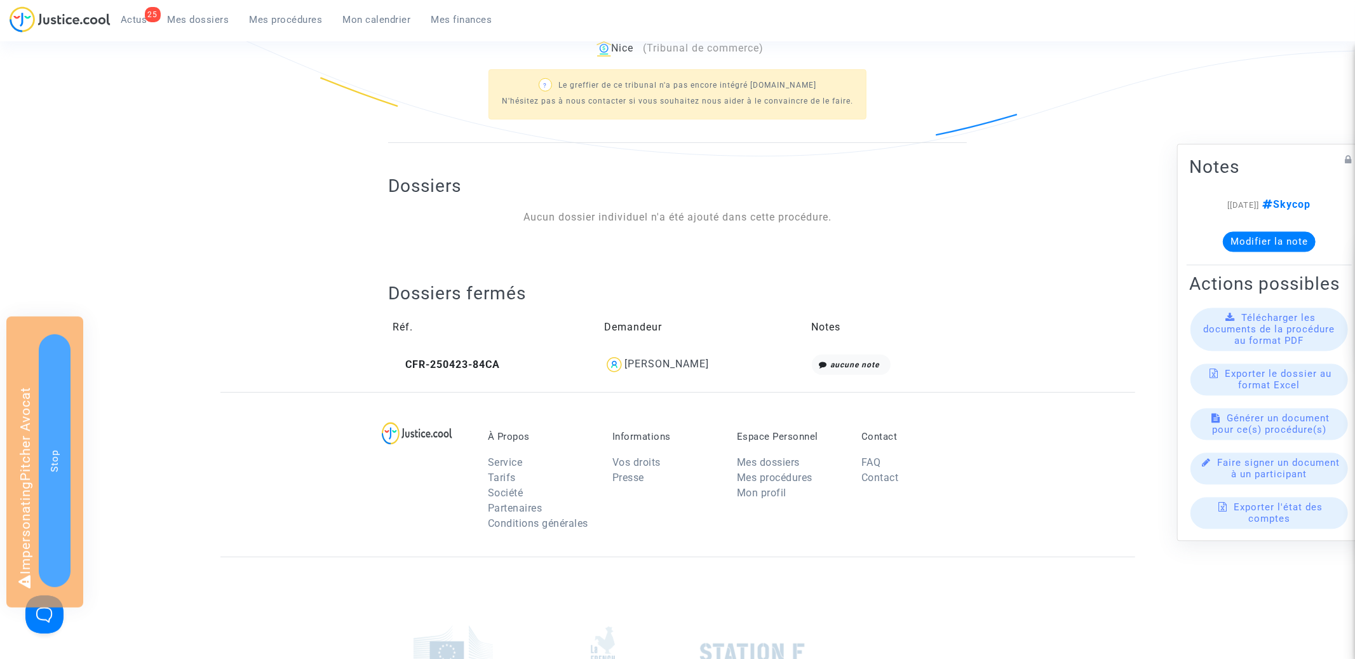
scroll to position [278, 0]
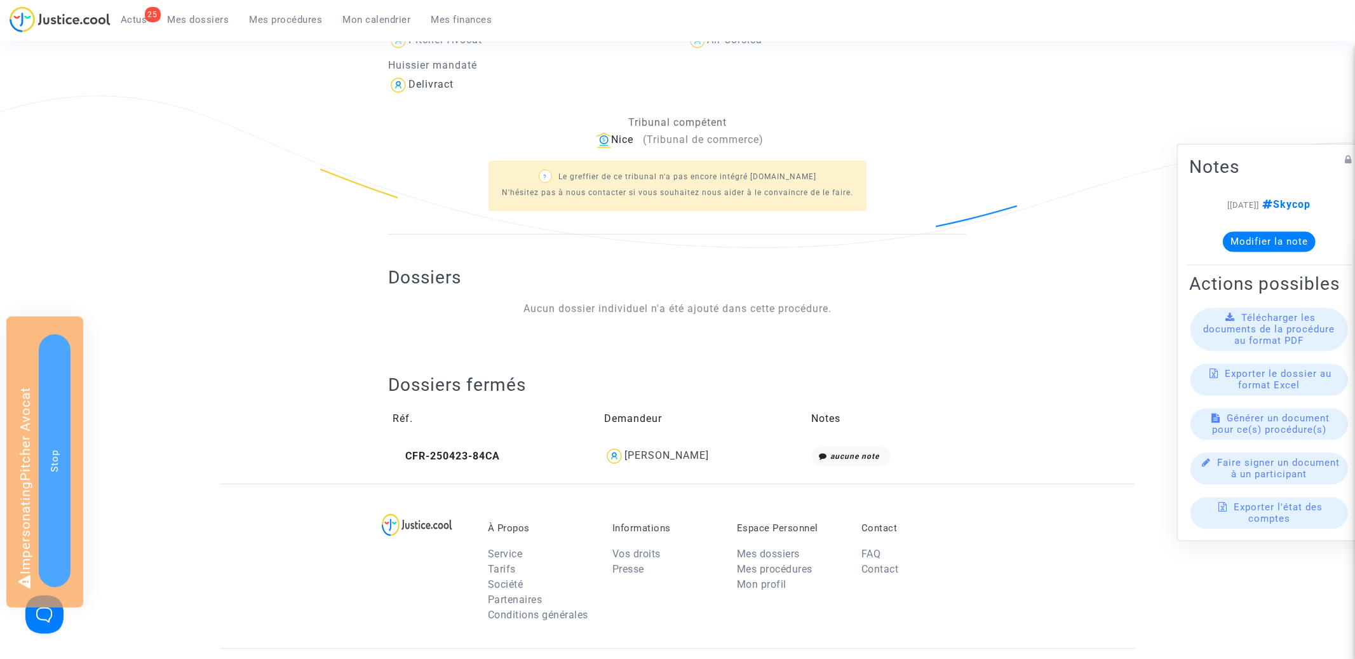
click at [457, 447] on td "CFR-250423-84CA" at bounding box center [494, 456] width 212 height 29
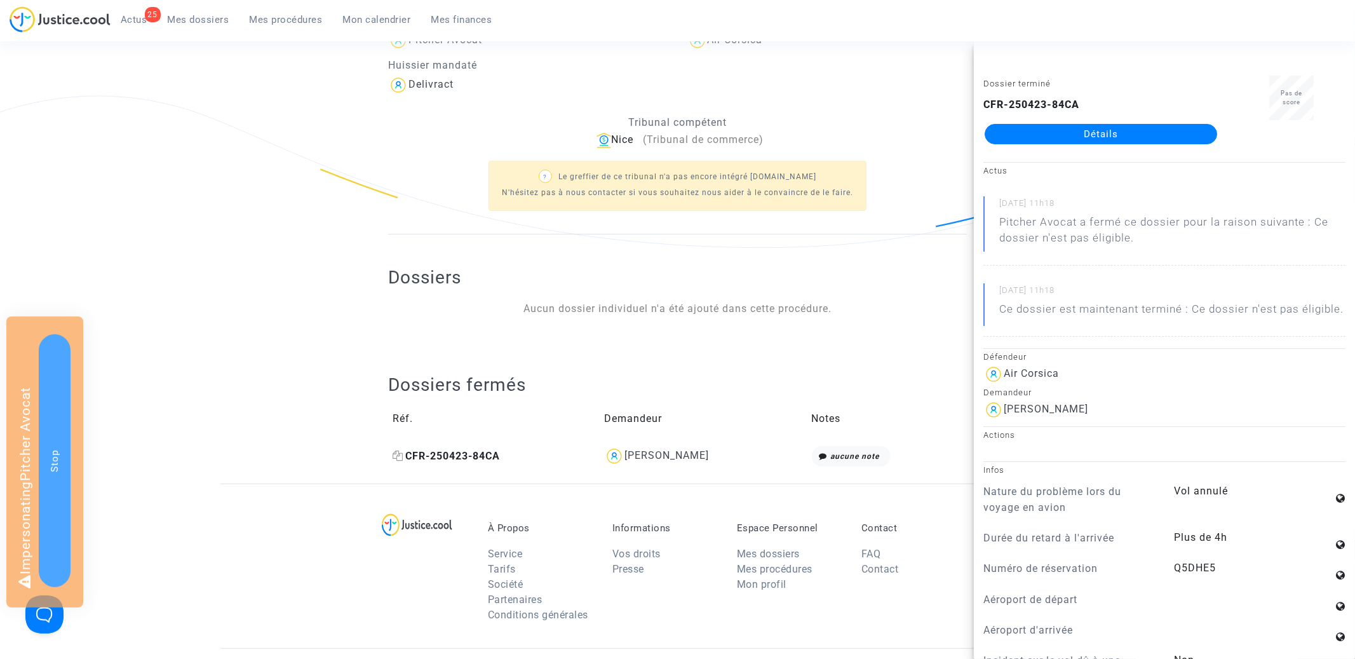
click at [457, 451] on span "CFR-250423-84CA" at bounding box center [446, 456] width 107 height 12
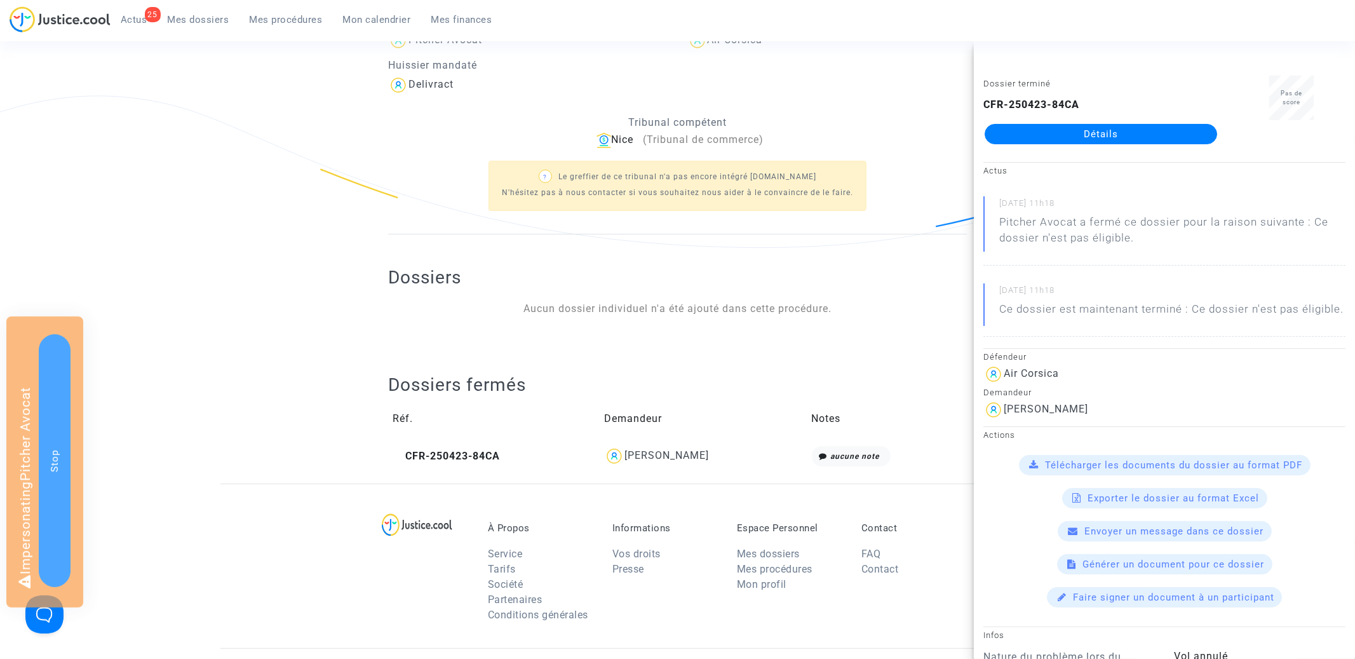
scroll to position [0, 0]
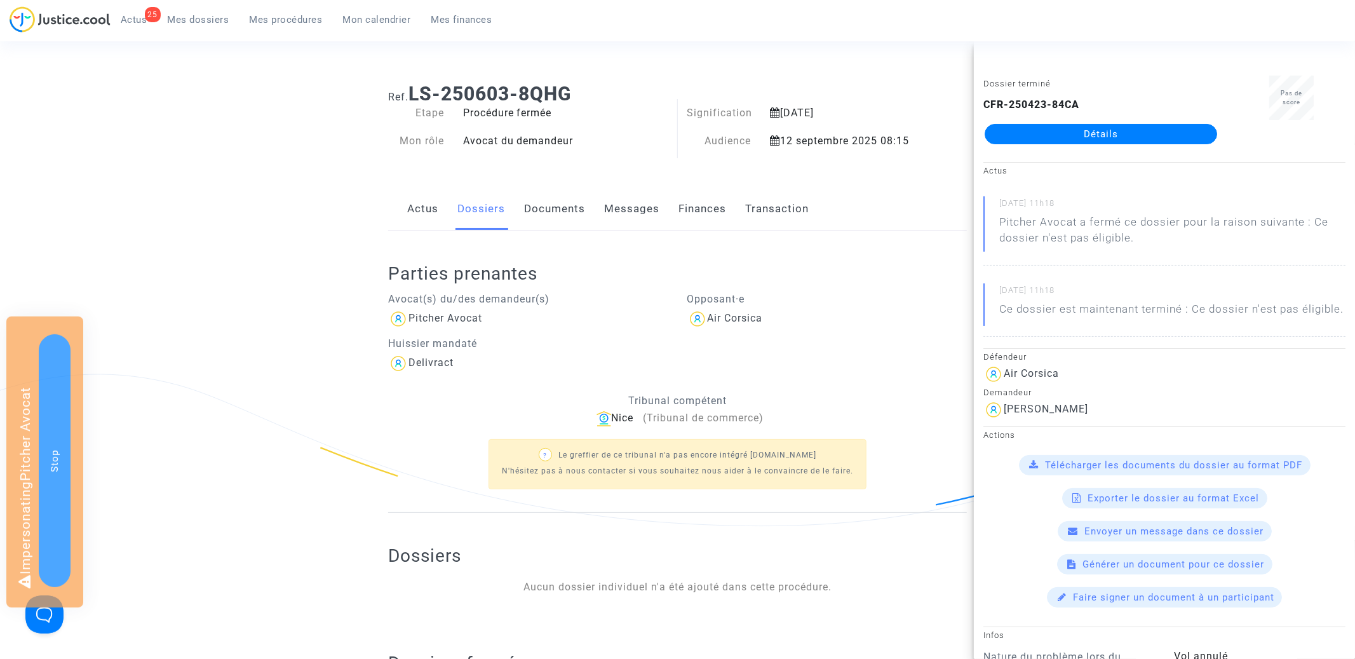
click at [419, 188] on link "Actus" at bounding box center [422, 209] width 31 height 42
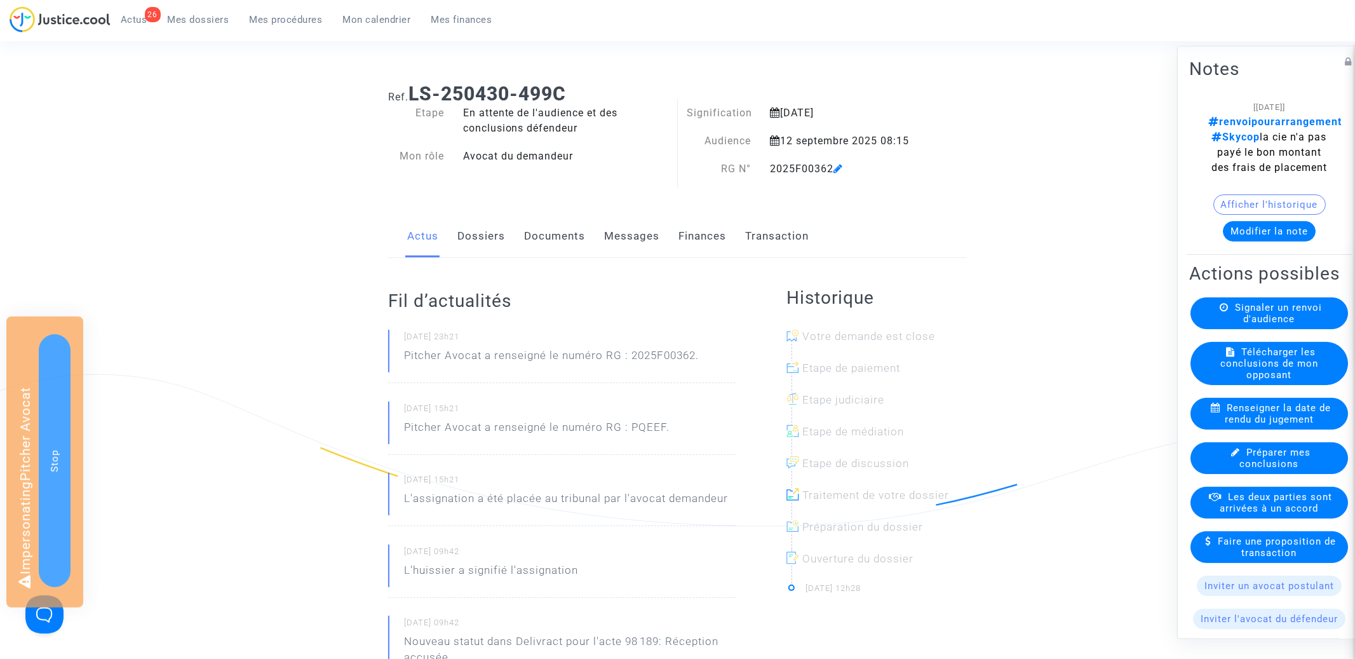
click at [482, 269] on div "Fil d’actualités [DATE] 23h21 Pitcher Avocat a renseigné le numéro RG : 2025F00…" at bounding box center [562, 516] width 348 height 516
click at [467, 232] on link "Dossiers" at bounding box center [482, 236] width 48 height 42
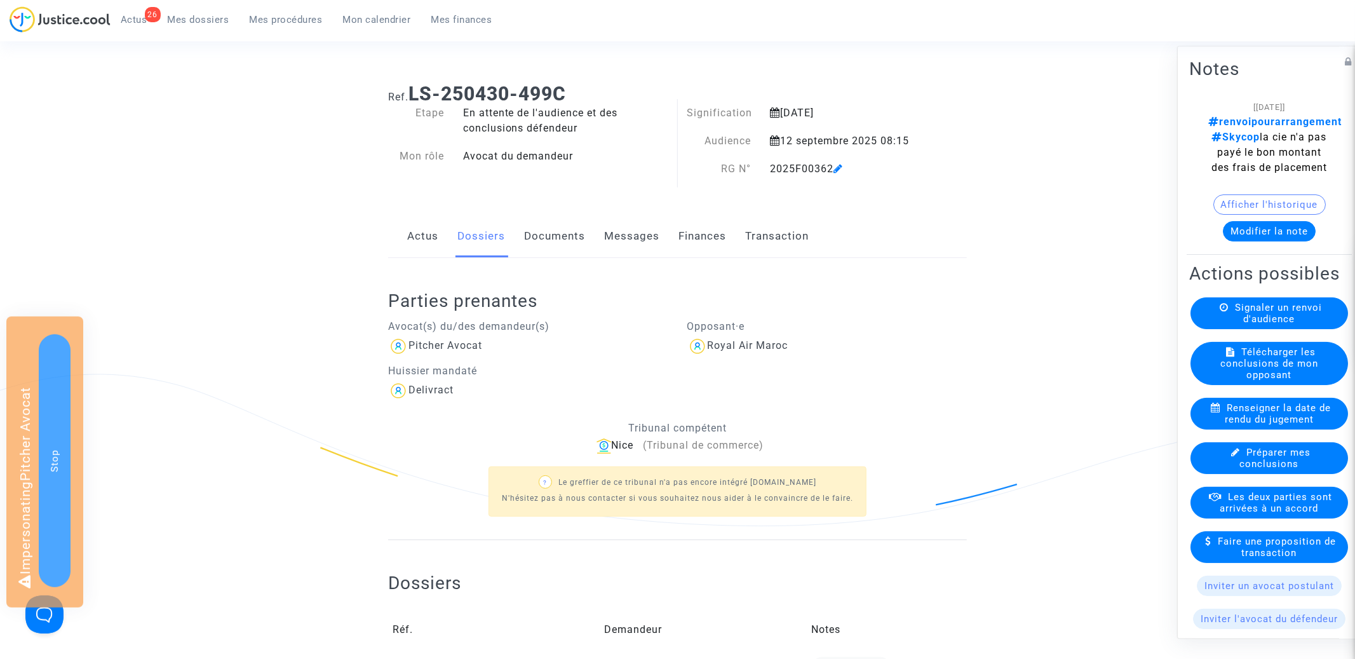
click at [414, 234] on link "Actus" at bounding box center [422, 236] width 31 height 42
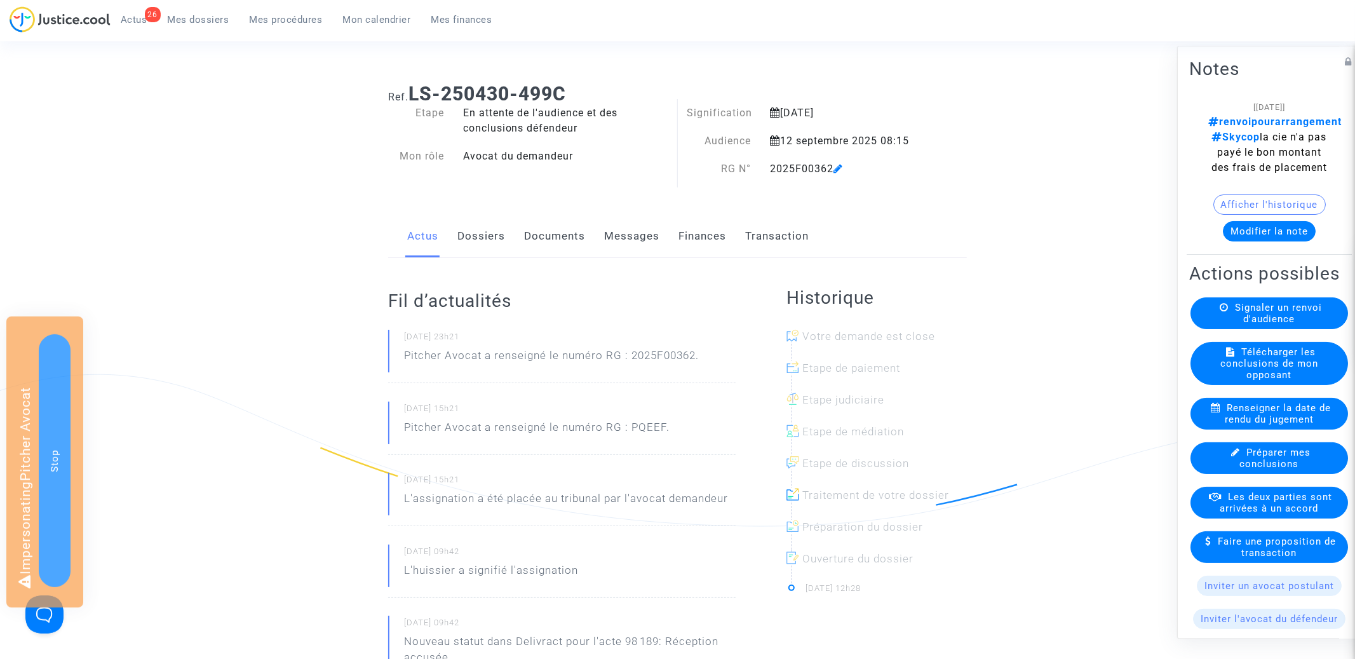
click at [1271, 201] on button "Afficher l'historique" at bounding box center [1270, 204] width 112 height 20
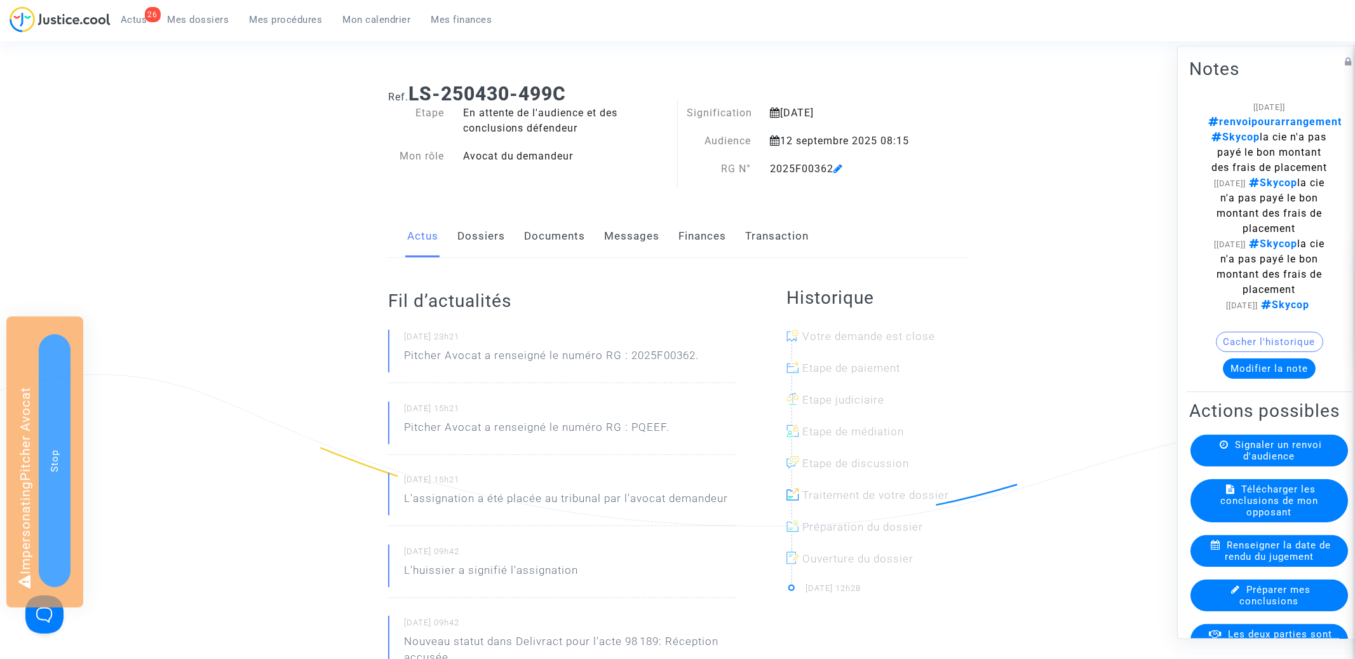
click at [1252, 339] on button "Cacher l'historique" at bounding box center [1269, 342] width 107 height 20
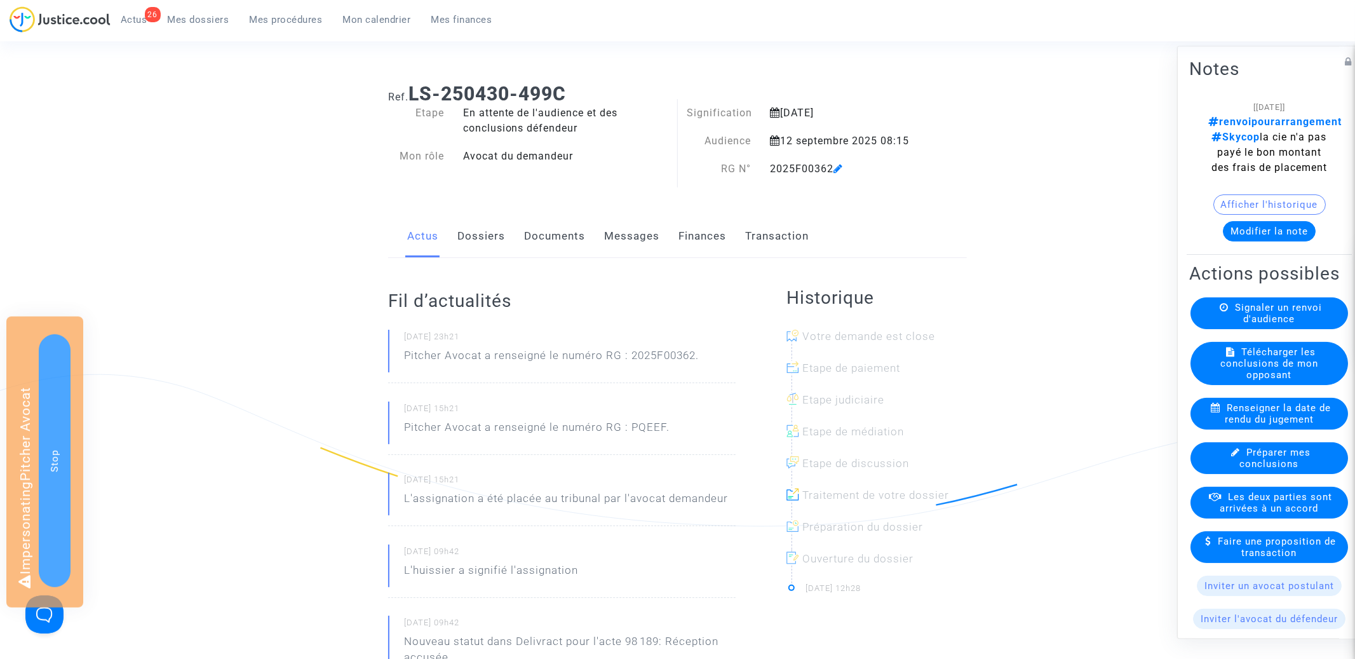
click at [635, 205] on div "Ref. LS-250430-499C Etape En attente de l'audience et des conclusions défendeur…" at bounding box center [678, 539] width 598 height 933
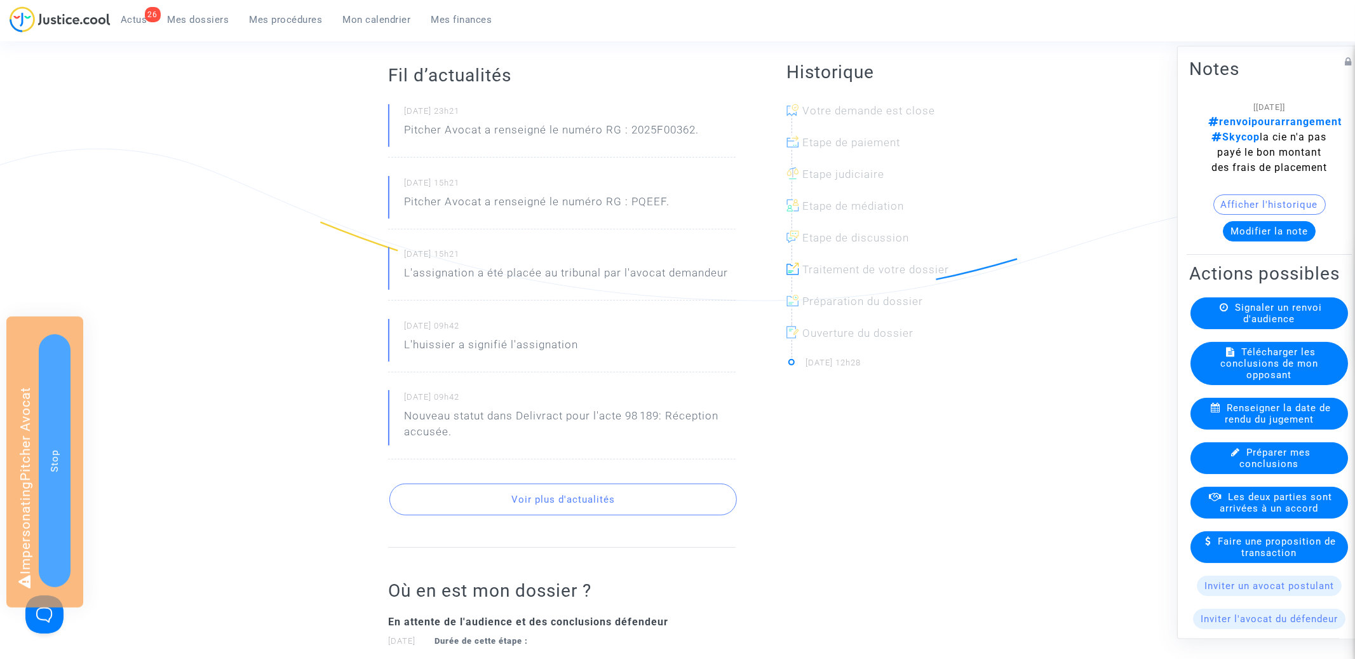
scroll to position [288, 0]
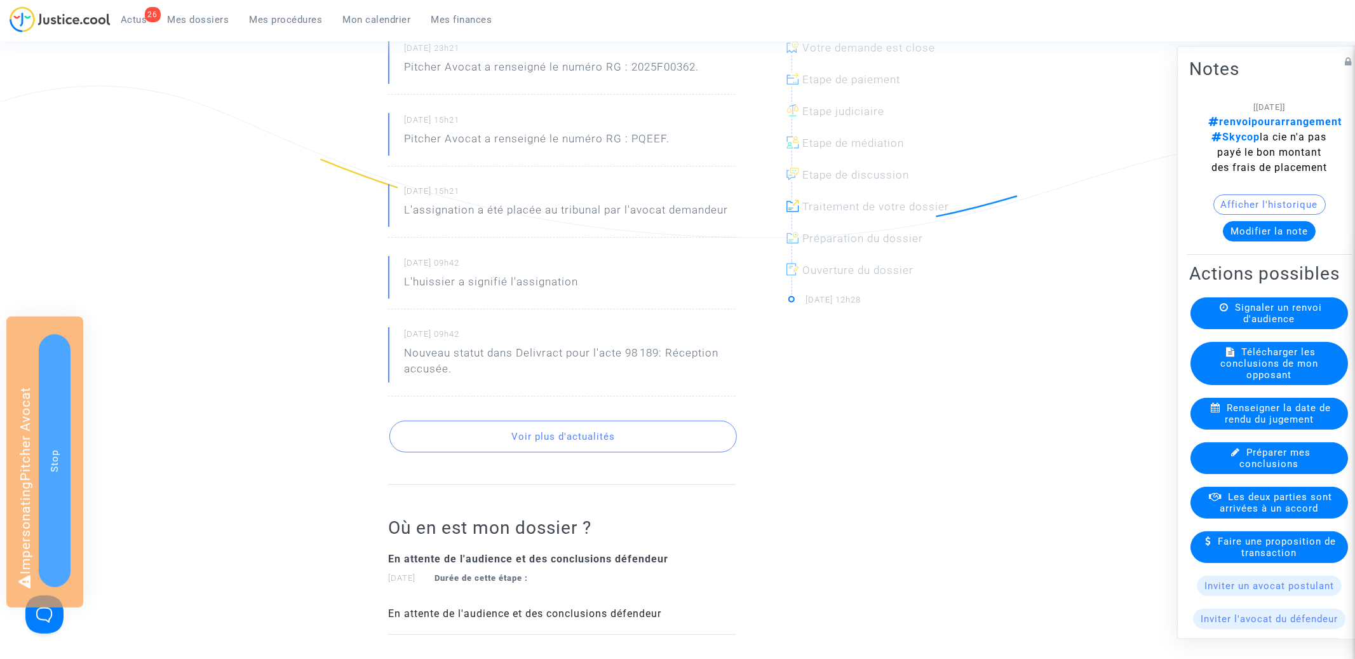
click at [544, 442] on button "Voir plus d'actualités" at bounding box center [564, 437] width 348 height 32
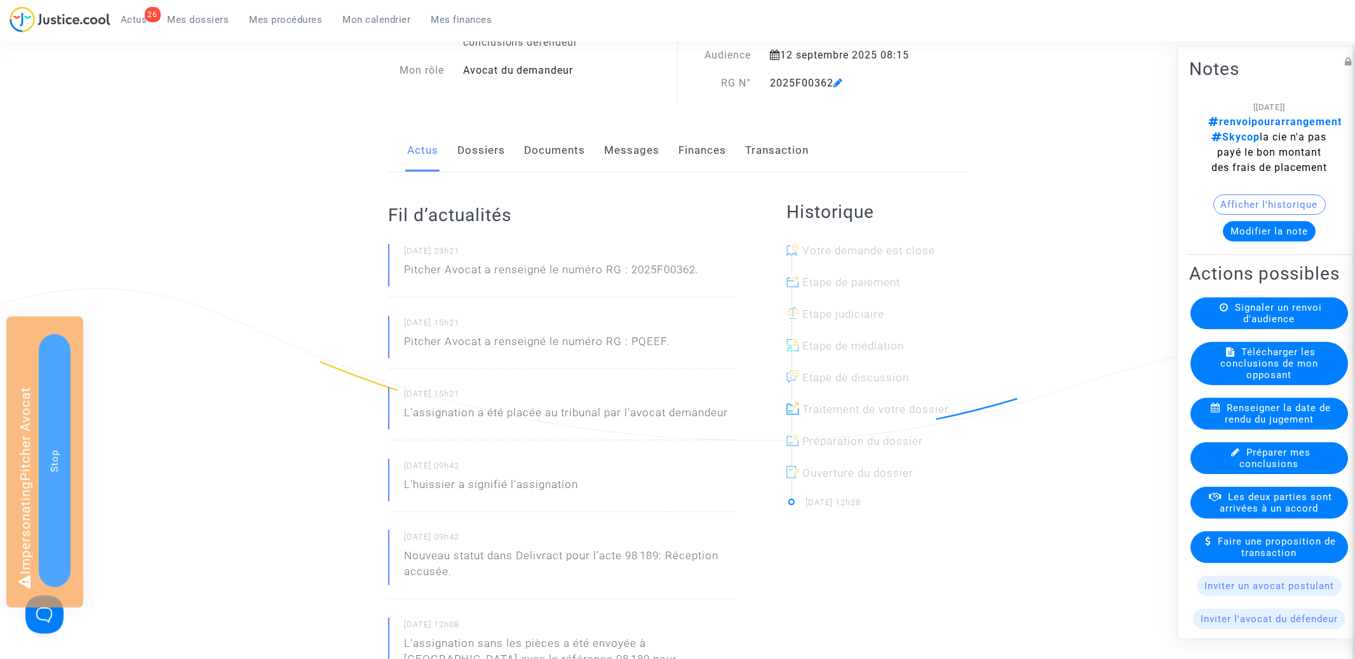
scroll to position [0, 0]
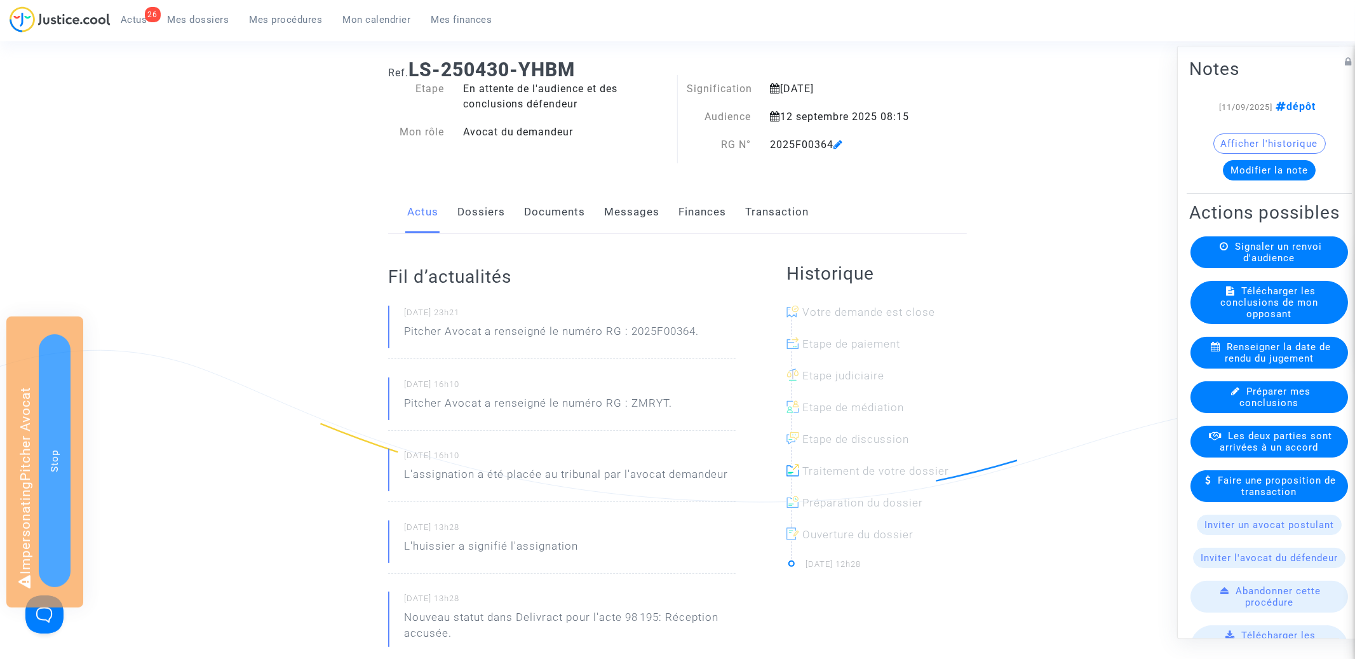
scroll to position [30, 0]
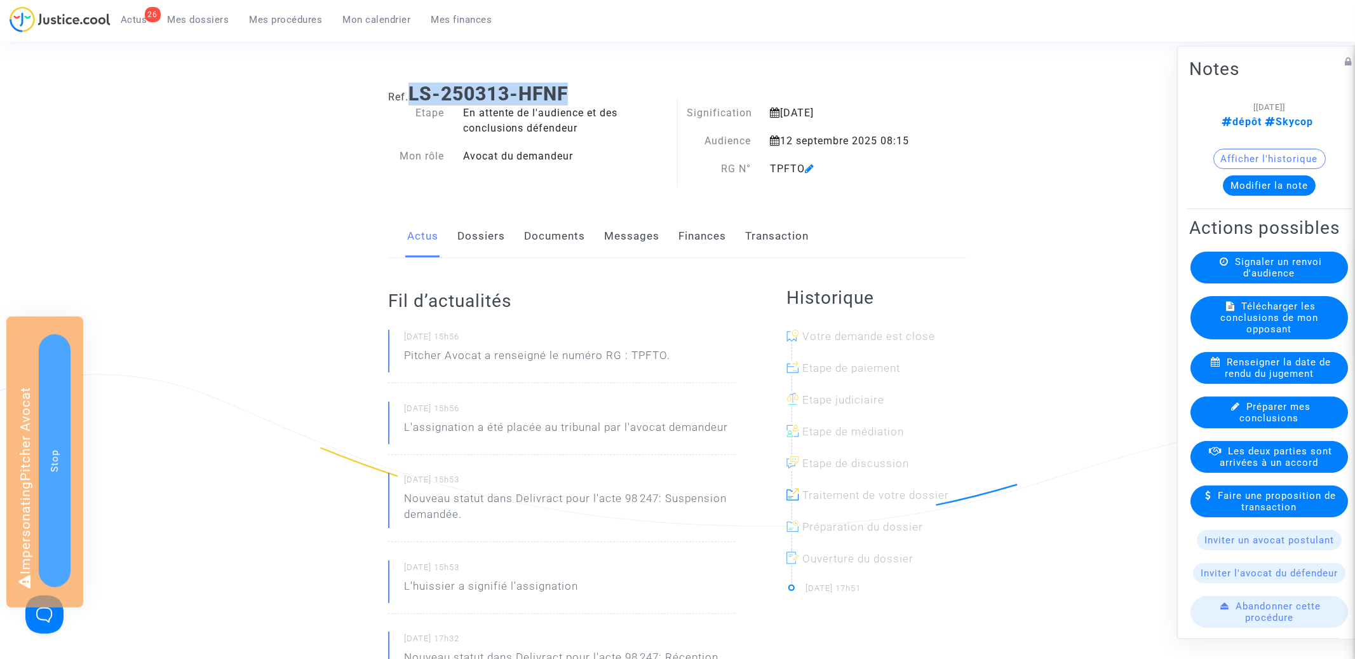
drag, startPoint x: 412, startPoint y: 84, endPoint x: 613, endPoint y: 104, distance: 201.8
click at [613, 104] on h1 "Ref. LS-250313-HFNF" at bounding box center [677, 94] width 579 height 23
copy b "LS-250313-HFNF"
click at [479, 250] on link "Dossiers" at bounding box center [482, 236] width 48 height 42
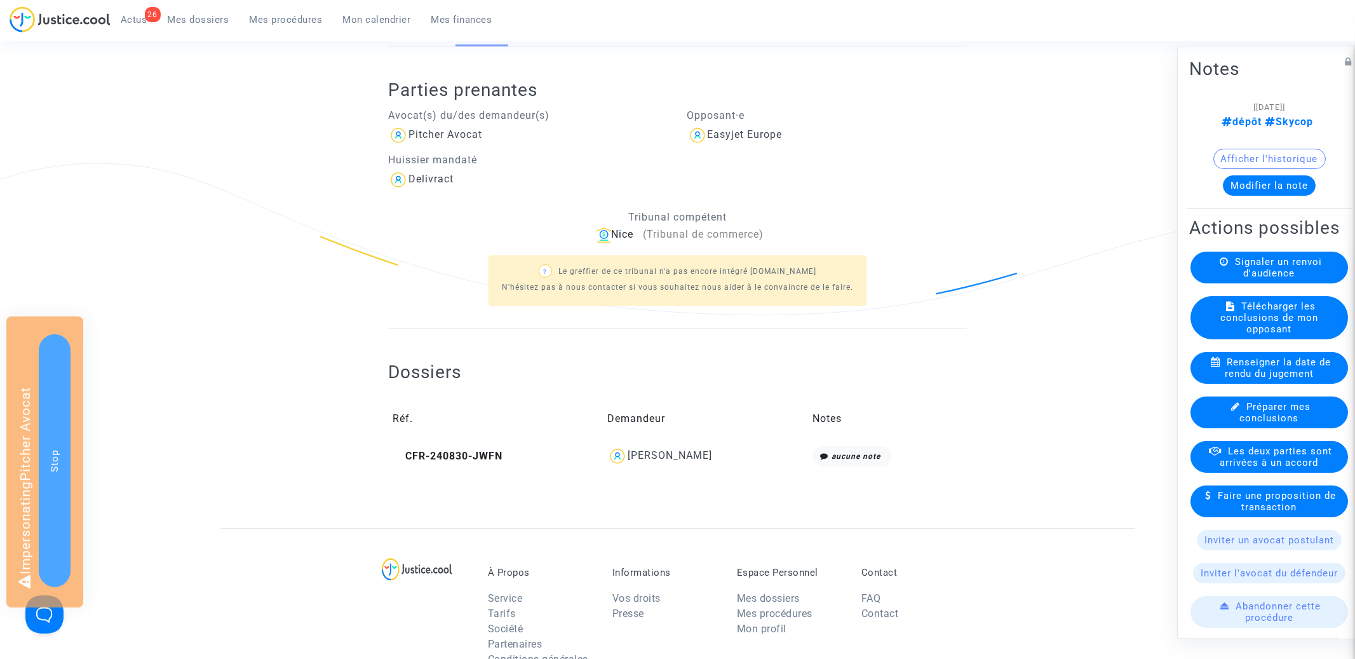
scroll to position [233, 0]
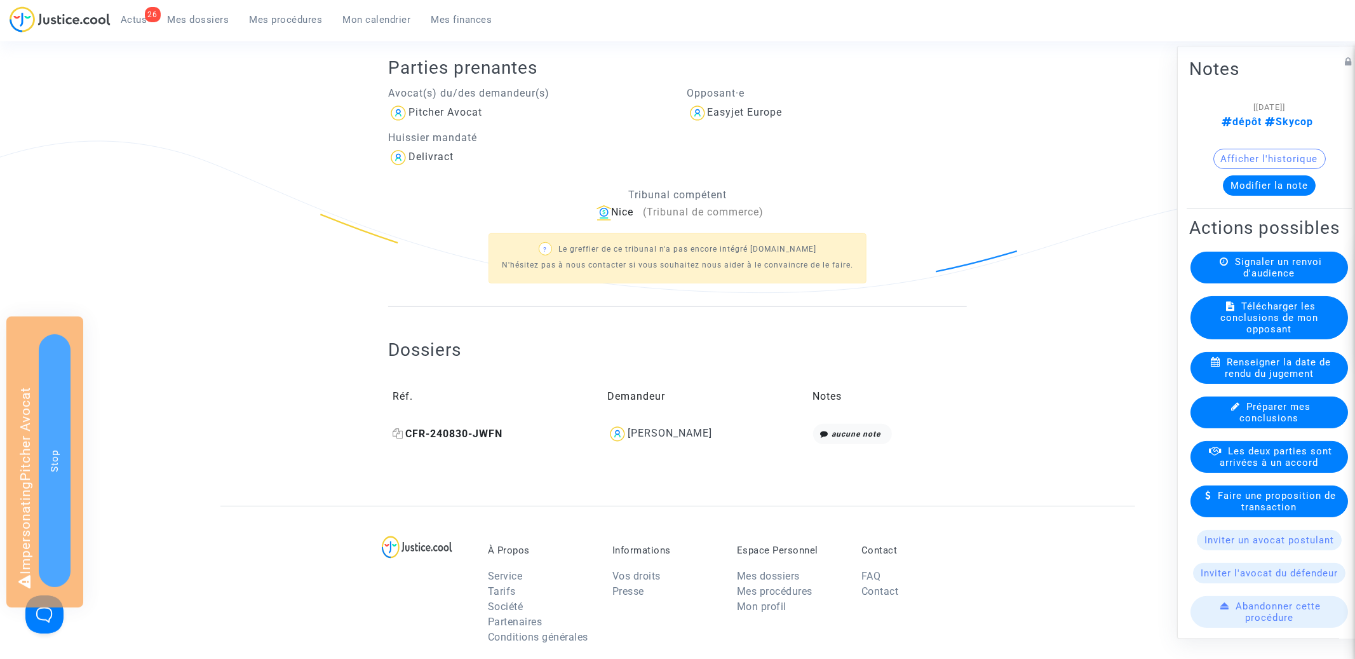
click at [444, 429] on span "CFR-240830-JWFN" at bounding box center [448, 434] width 110 height 12
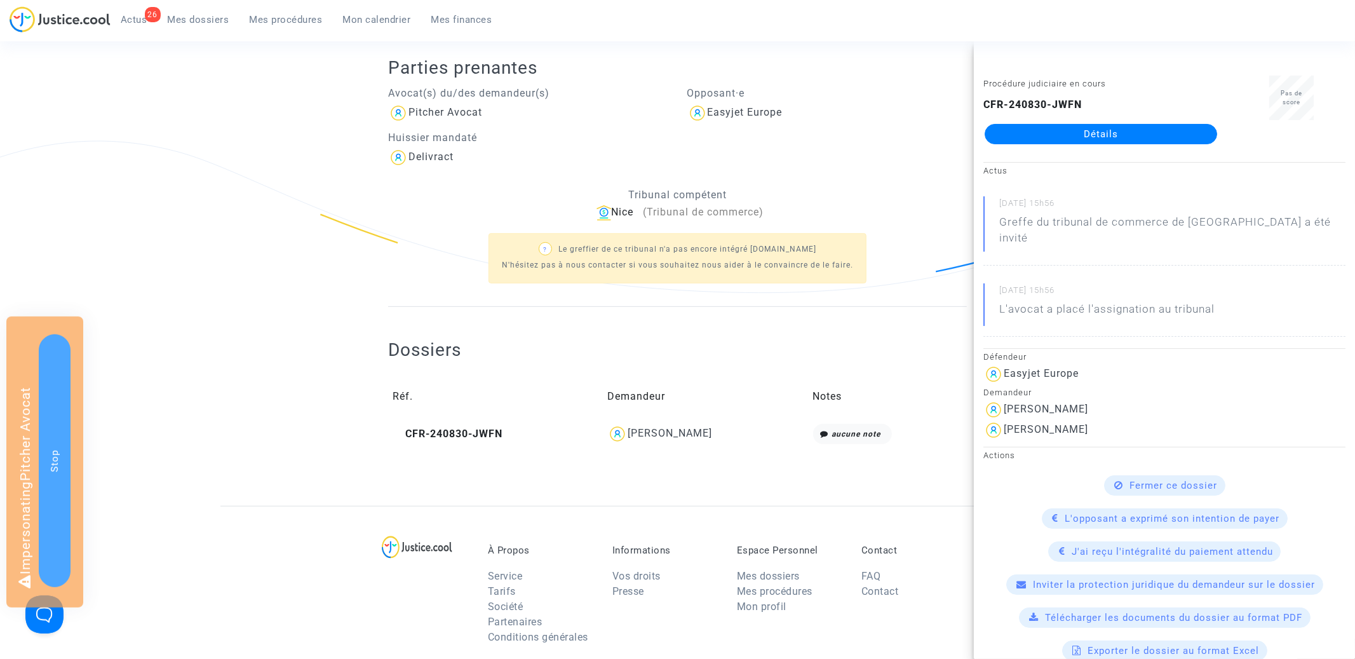
click at [408, 275] on div "? Le greffier de ce tribunal n'a pas encore intégré Justice.cool N'hésitez pas …" at bounding box center [677, 256] width 579 height 73
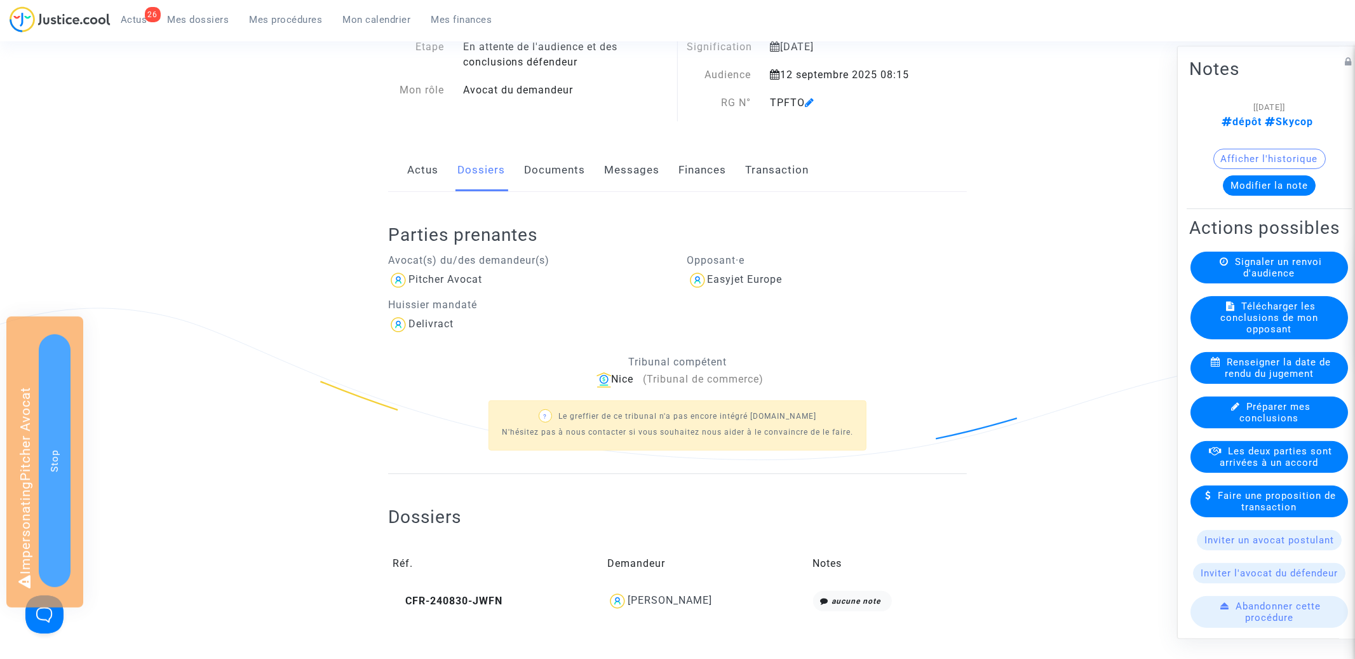
scroll to position [0, 0]
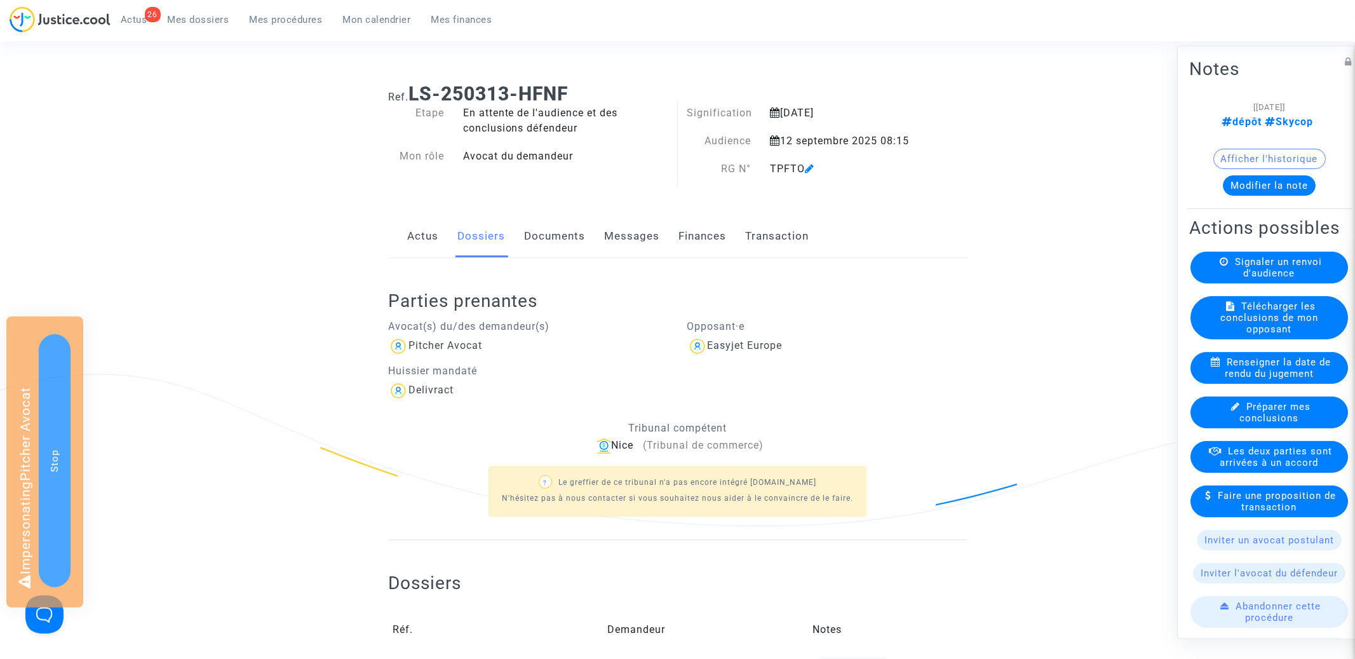
click at [421, 233] on link "Actus" at bounding box center [422, 236] width 31 height 42
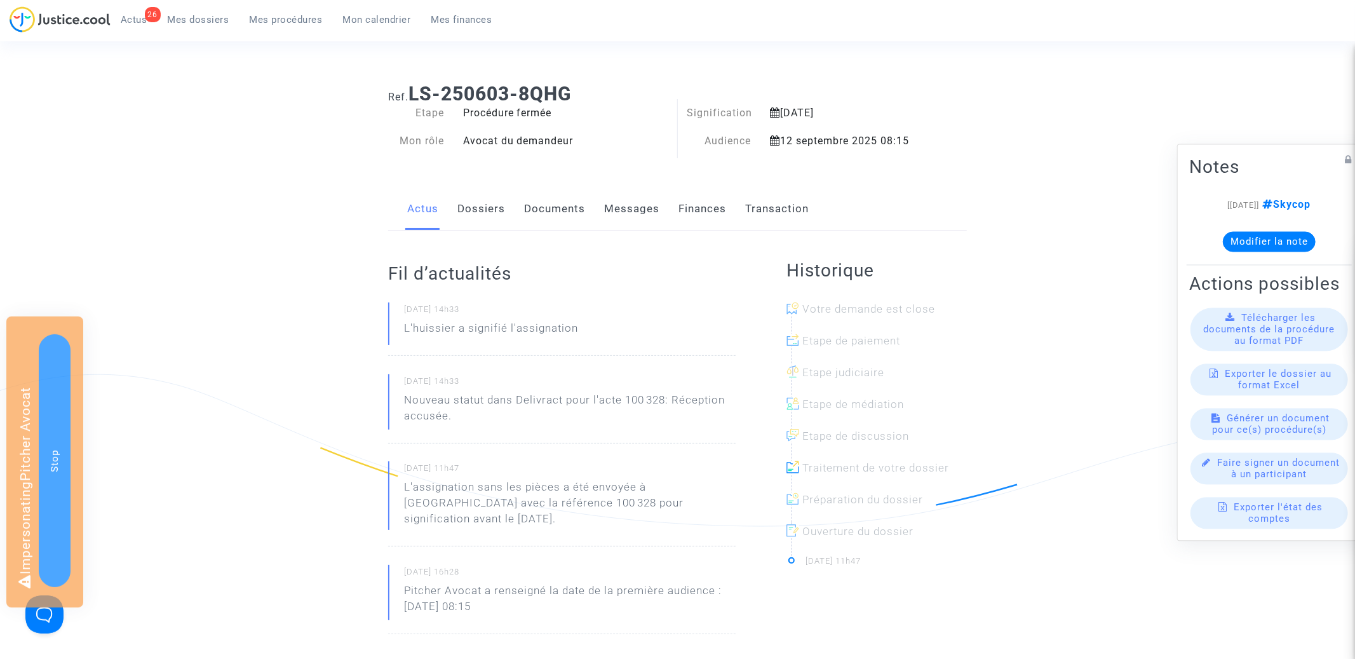
click at [474, 215] on link "Dossiers" at bounding box center [482, 209] width 48 height 42
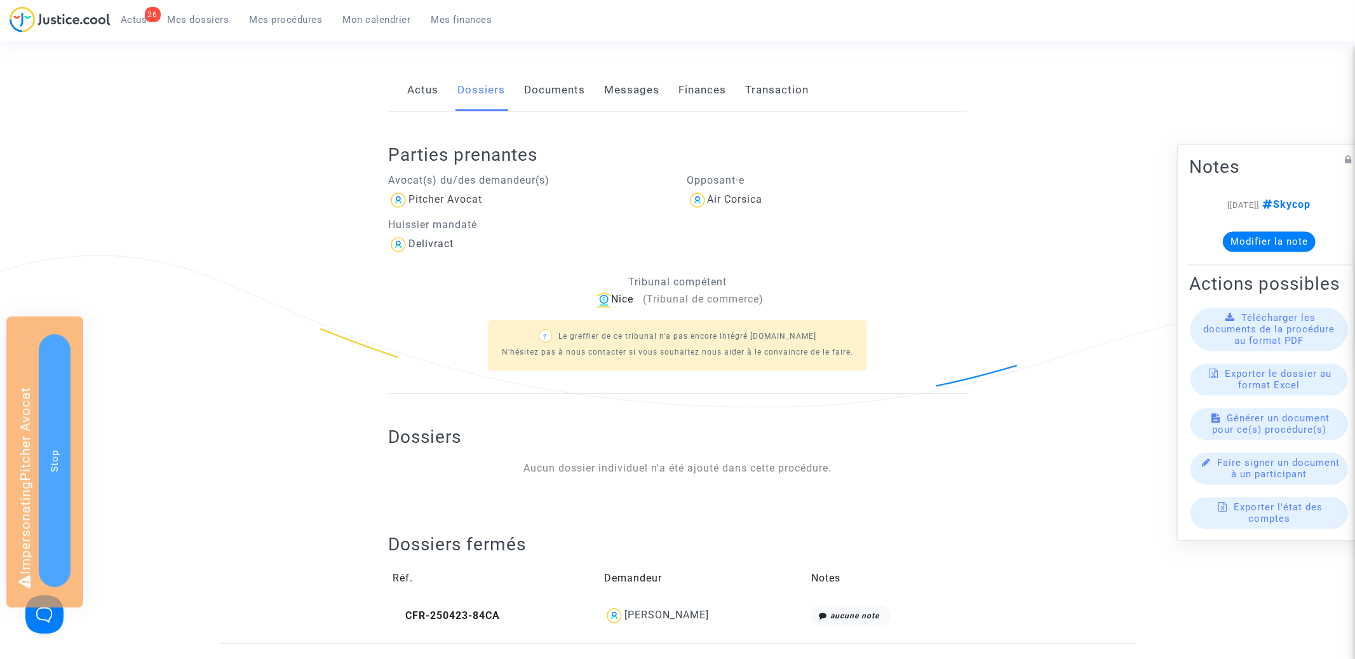
scroll to position [339, 0]
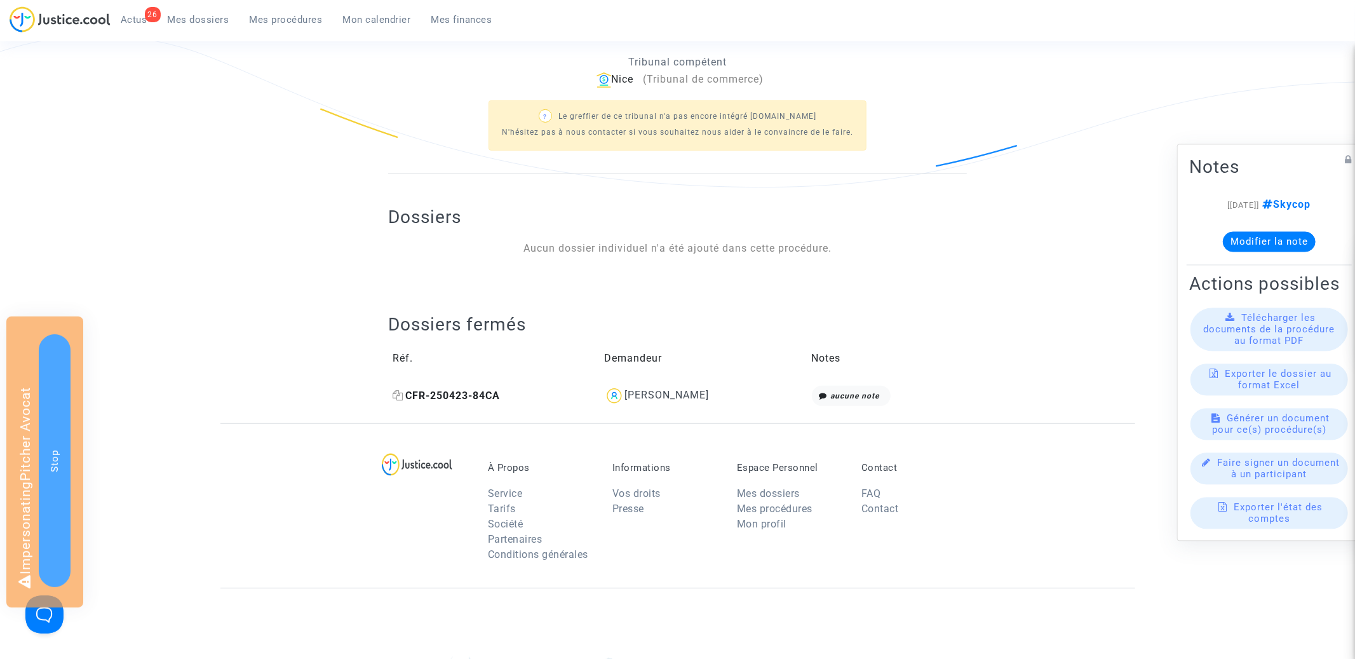
click at [459, 397] on span "CFR-250423-84CA" at bounding box center [446, 396] width 107 height 12
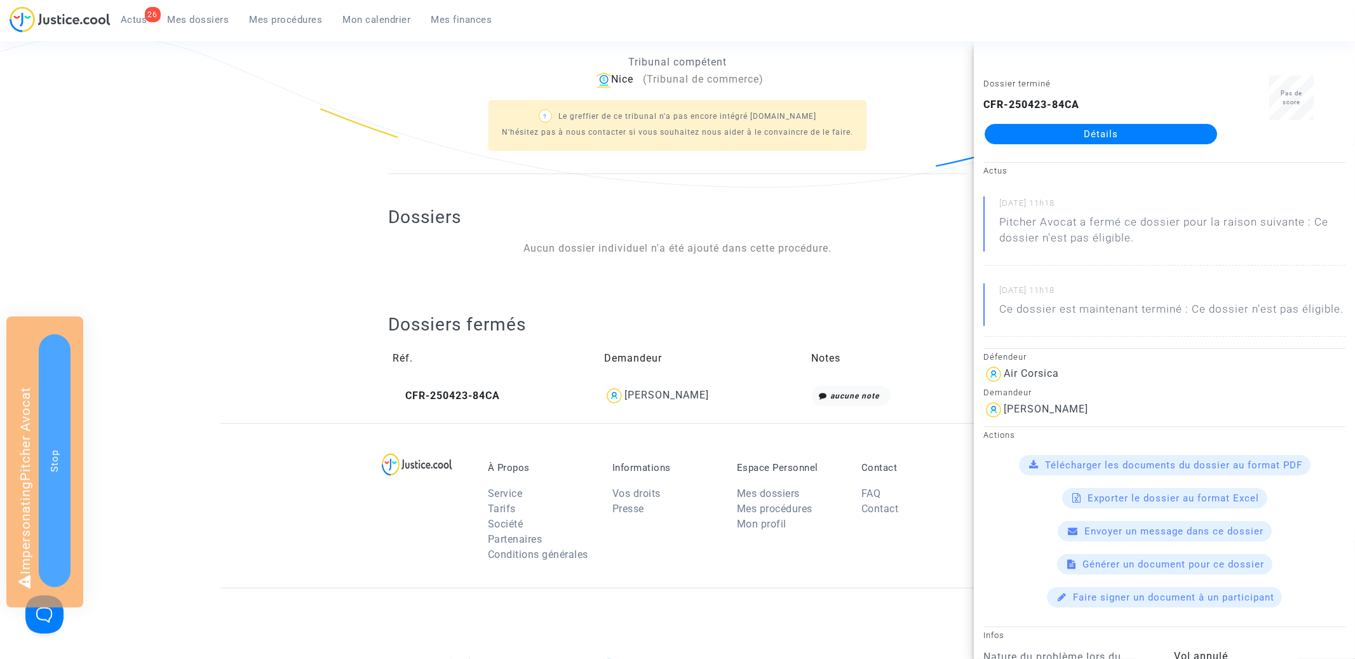
click at [428, 237] on div "Dossiers Aucun dossier individuel n'a été ajouté dans cette procédure." at bounding box center [677, 231] width 579 height 50
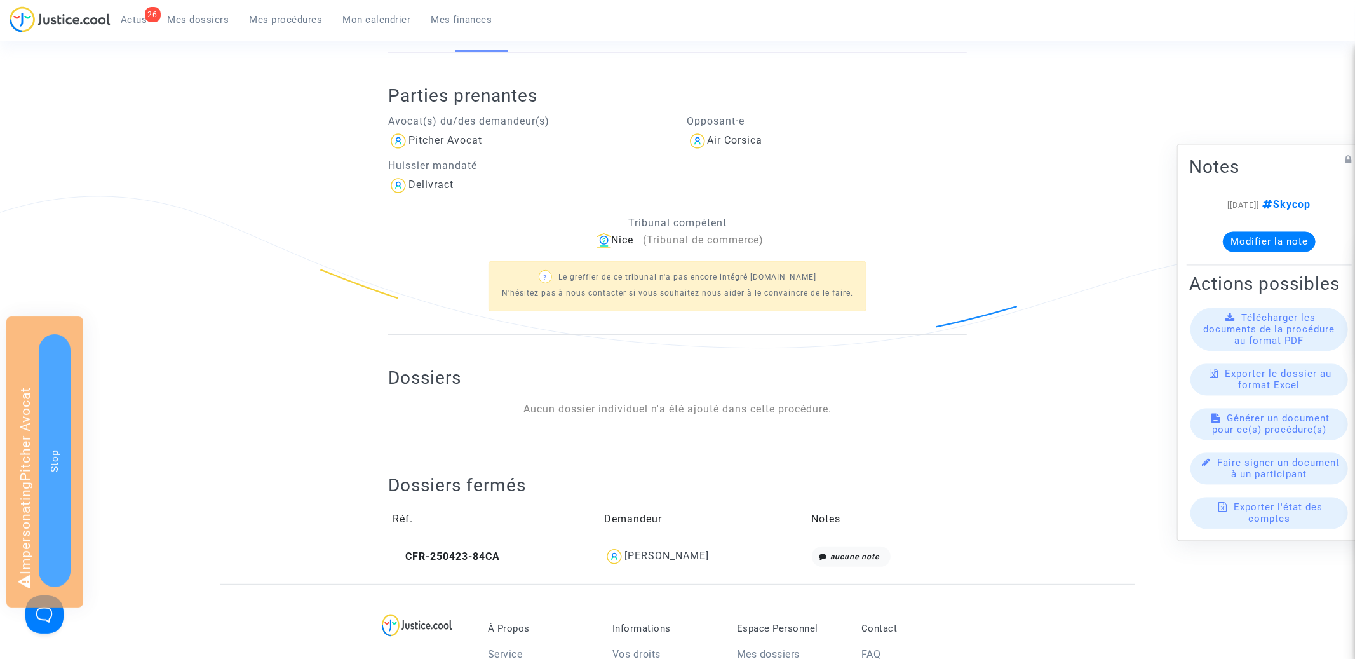
scroll to position [0, 0]
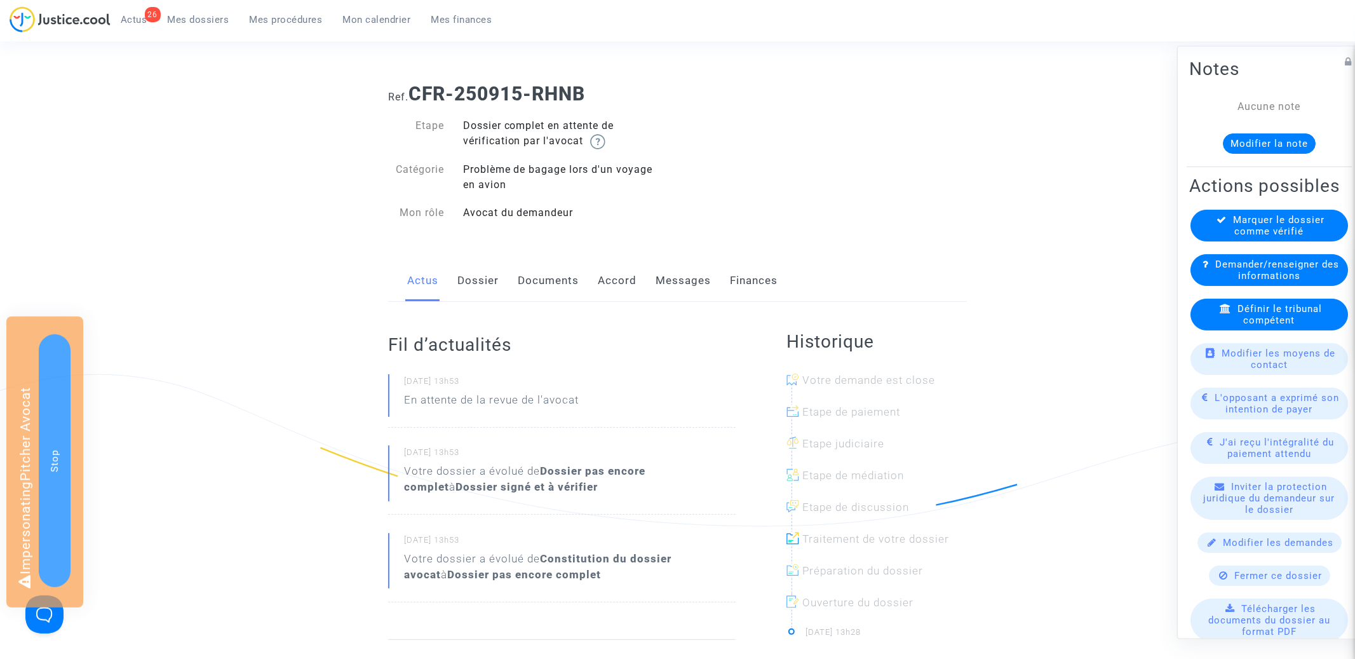
click at [487, 280] on link "Dossier" at bounding box center [478, 281] width 41 height 42
